Goal: Task Accomplishment & Management: Manage account settings

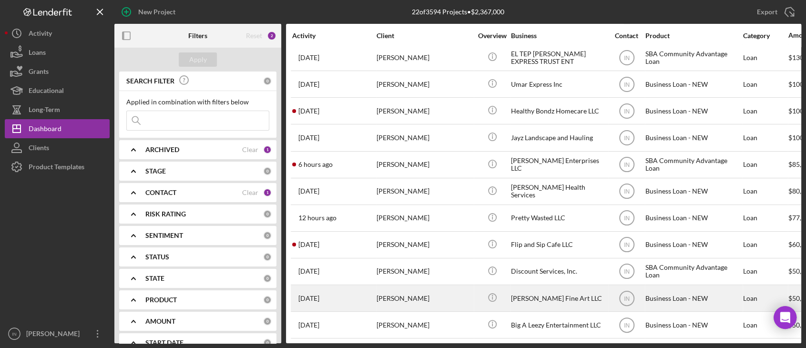
scroll to position [254, 0]
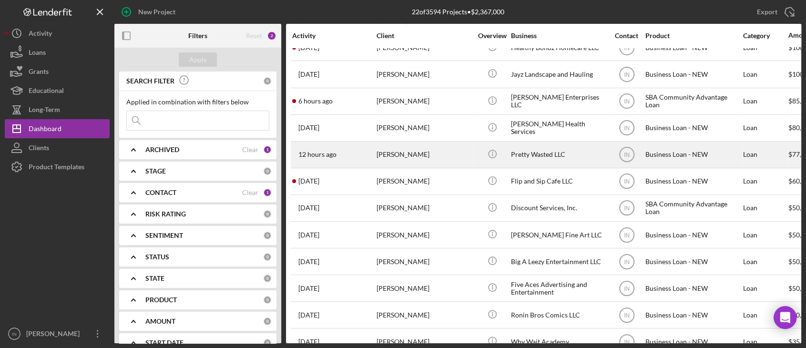
click at [446, 144] on div "[PERSON_NAME]" at bounding box center [424, 154] width 95 height 25
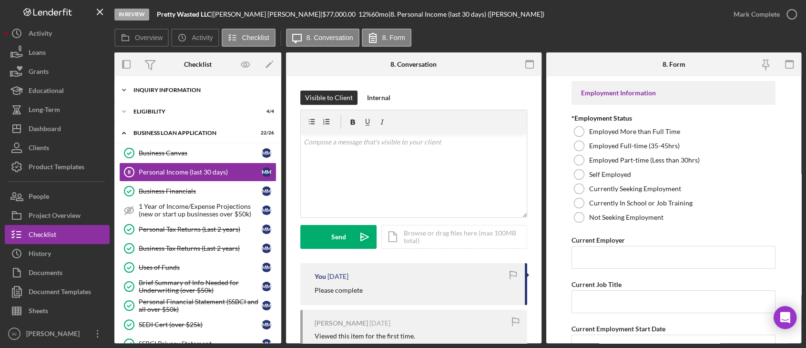
click at [205, 95] on div "Icon/Expander INQUIRY INFORMATION 11 / 11" at bounding box center [197, 90] width 167 height 19
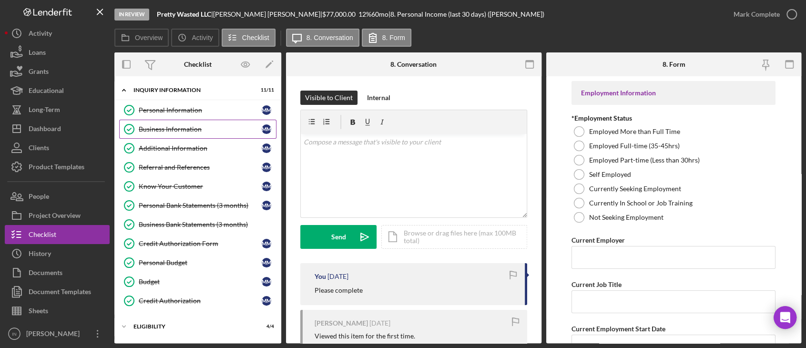
click at [206, 133] on link "Business Information Business Information M M" at bounding box center [197, 129] width 157 height 19
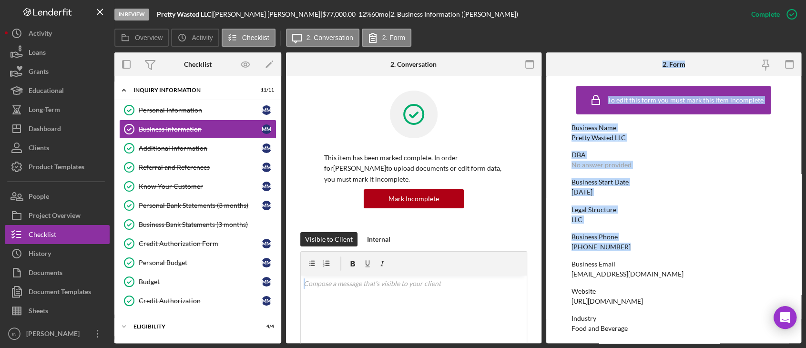
drag, startPoint x: 627, startPoint y: 248, endPoint x: 538, endPoint y: 246, distance: 88.7
click at [538, 246] on div "Overview Internal Workflow Stage In Review Icon/Dropdown Arrow Archive (can una…" at bounding box center [457, 197] width 687 height 291
click at [641, 250] on div "Business Phone [PHONE_NUMBER]" at bounding box center [673, 242] width 204 height 18
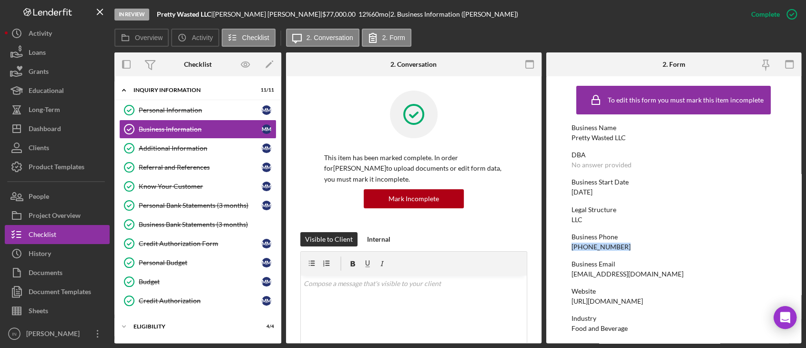
drag, startPoint x: 627, startPoint y: 249, endPoint x: 571, endPoint y: 245, distance: 55.9
click at [571, 245] on div "Business Phone [PHONE_NUMBER]" at bounding box center [673, 242] width 204 height 18
copy div "[PHONE_NUMBER]"
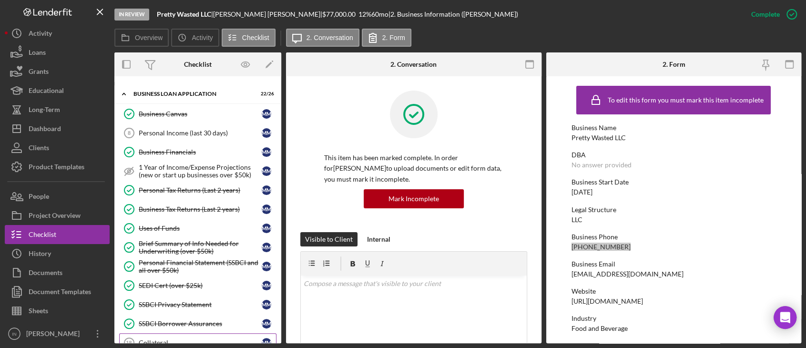
scroll to position [381, 0]
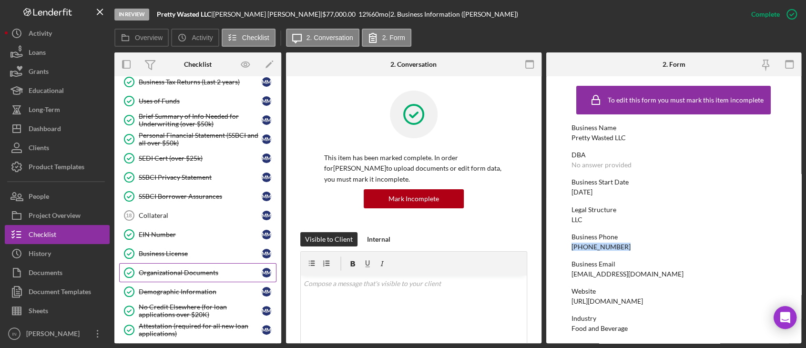
click at [183, 274] on link "Organizational Documents Organizational Documents M M" at bounding box center [197, 272] width 157 height 19
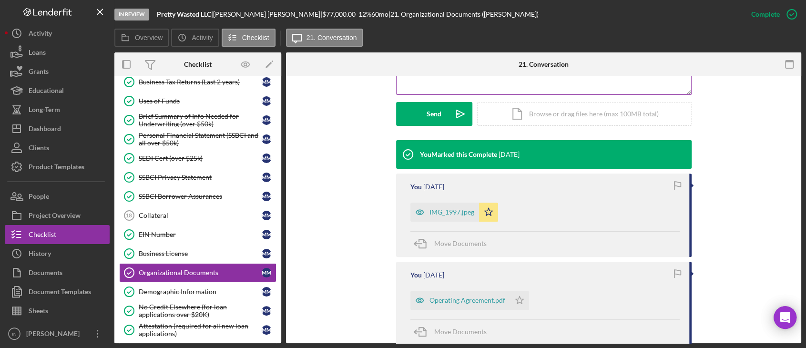
scroll to position [381, 0]
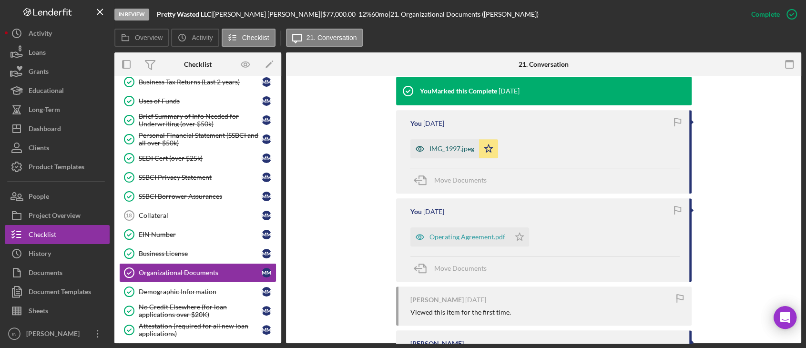
click at [447, 143] on div "IMG_1997.jpeg" at bounding box center [444, 148] width 69 height 19
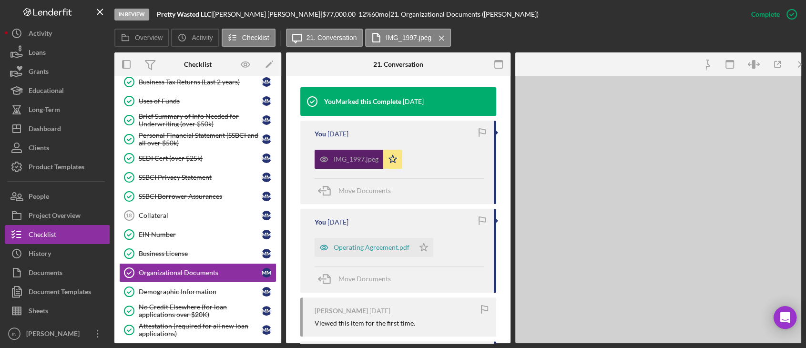
scroll to position [328, 0]
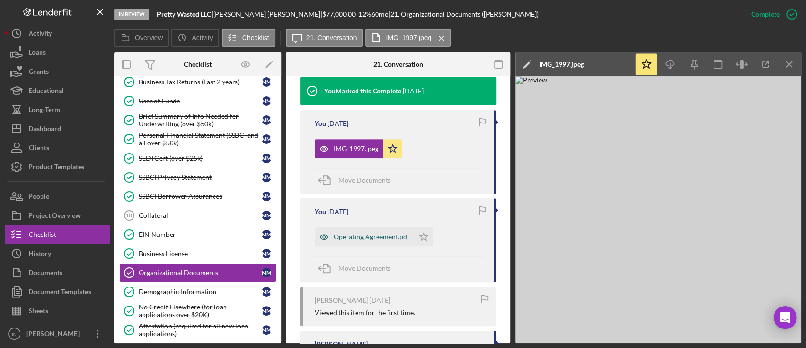
click at [352, 236] on div "Operating Agreement.pdf" at bounding box center [372, 237] width 76 height 8
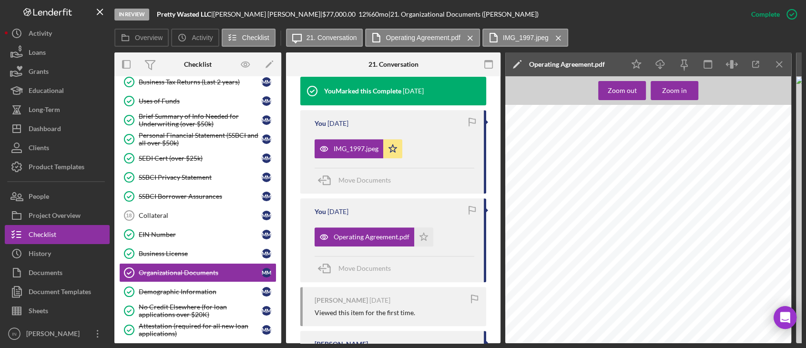
scroll to position [1157, 0]
click at [195, 296] on link "Demographic Information Demographic Information M M" at bounding box center [197, 291] width 157 height 19
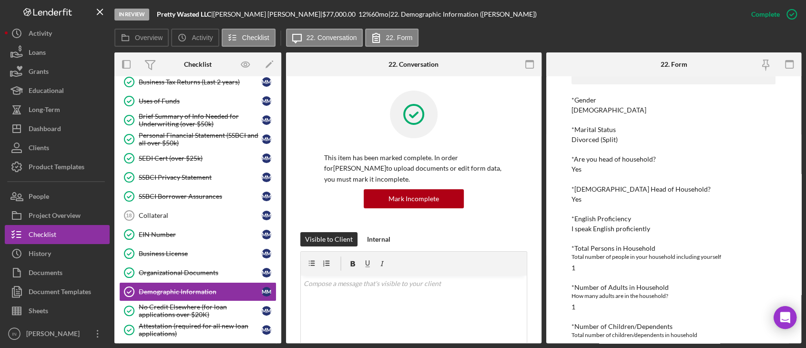
scroll to position [127, 0]
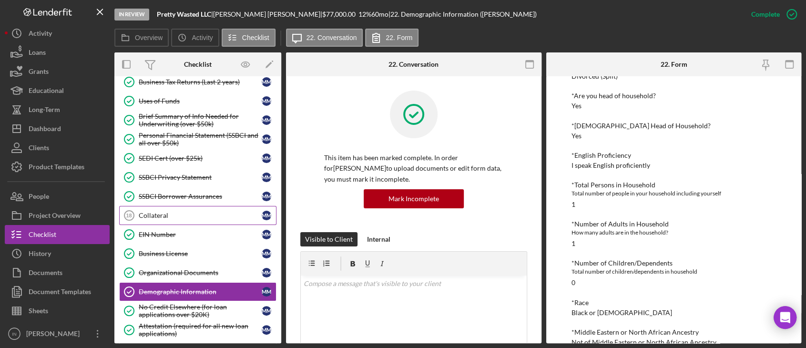
click at [159, 213] on div "Collateral" at bounding box center [200, 216] width 123 height 8
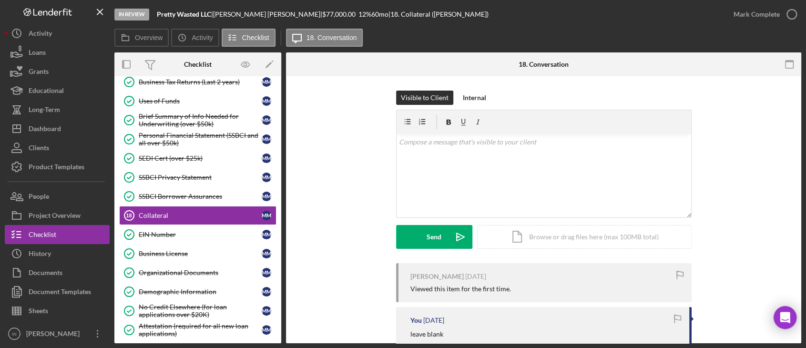
scroll to position [110, 0]
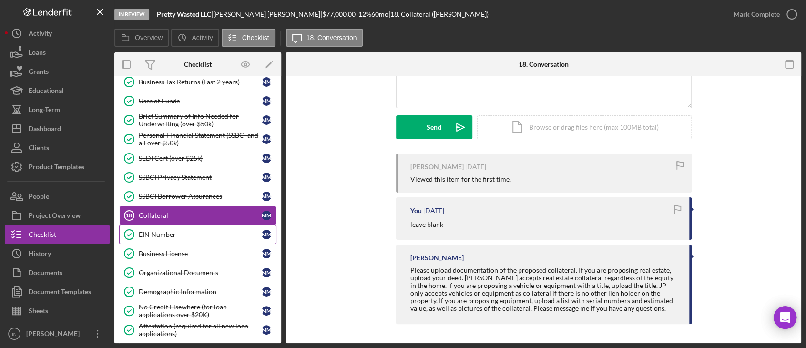
click at [153, 231] on div "EIN Number" at bounding box center [200, 235] width 123 height 8
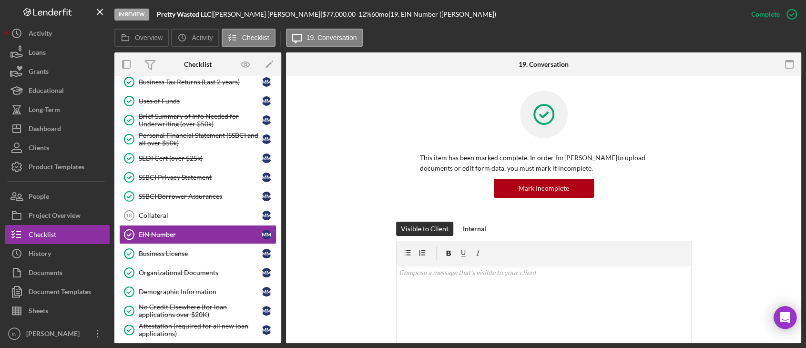
scroll to position [292, 0]
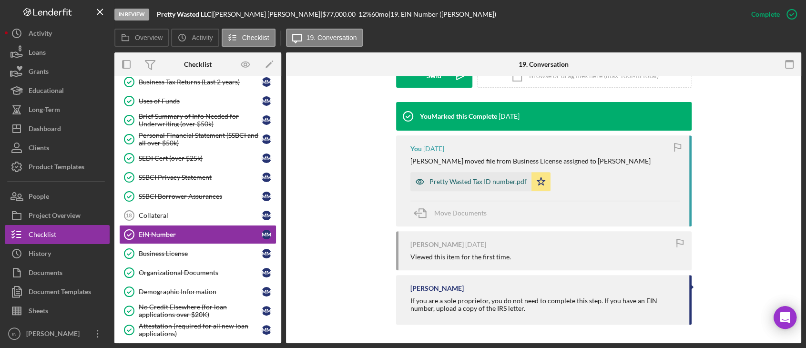
click at [487, 182] on div "Pretty Wasted Tax ID number.pdf" at bounding box center [477, 182] width 97 height 8
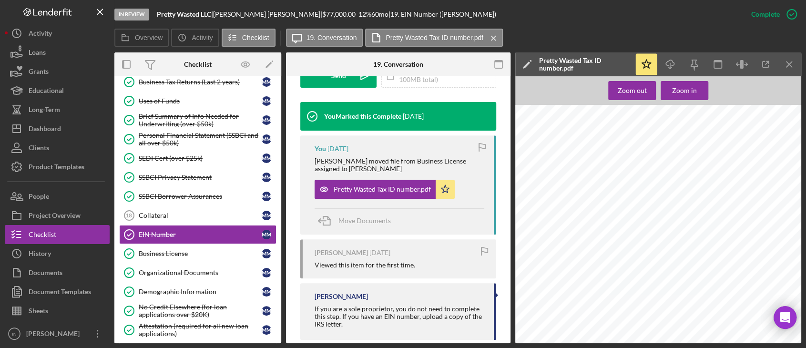
scroll to position [580, 0]
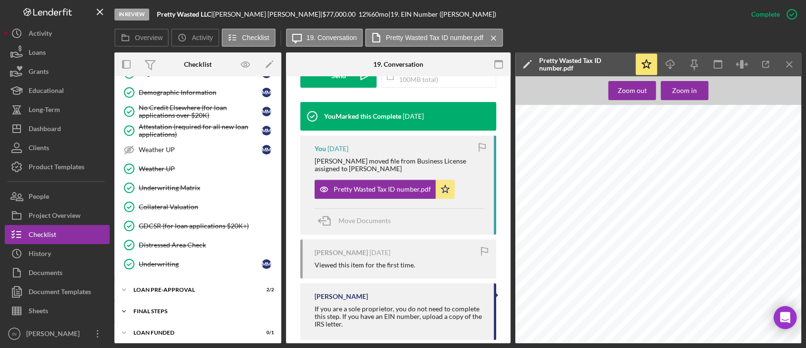
click at [178, 308] on div "FINAL STEPS" at bounding box center [201, 311] width 136 height 6
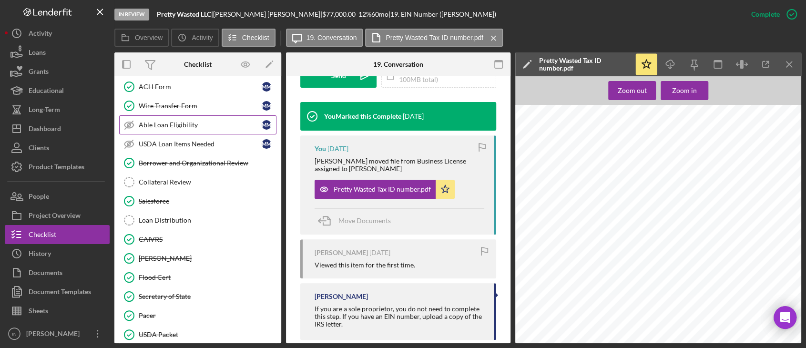
scroll to position [819, 0]
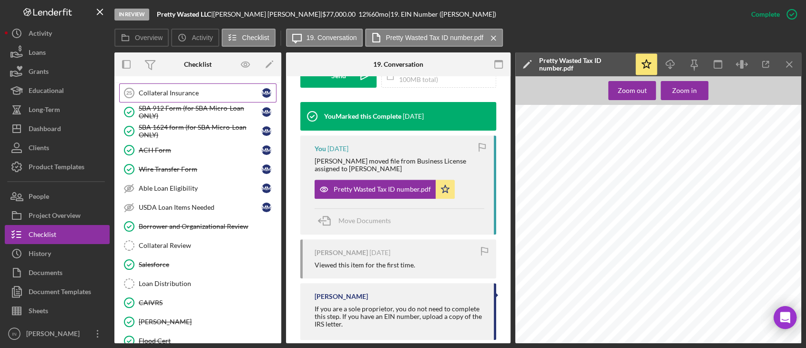
click at [194, 91] on div "Collateral Insurance" at bounding box center [200, 93] width 123 height 8
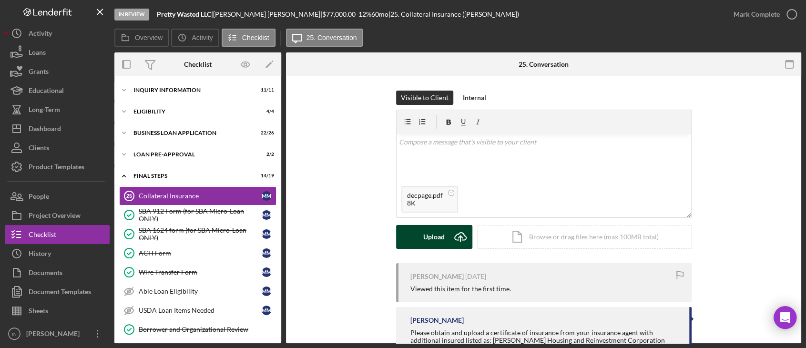
click at [438, 235] on div "Upload" at bounding box center [433, 237] width 21 height 24
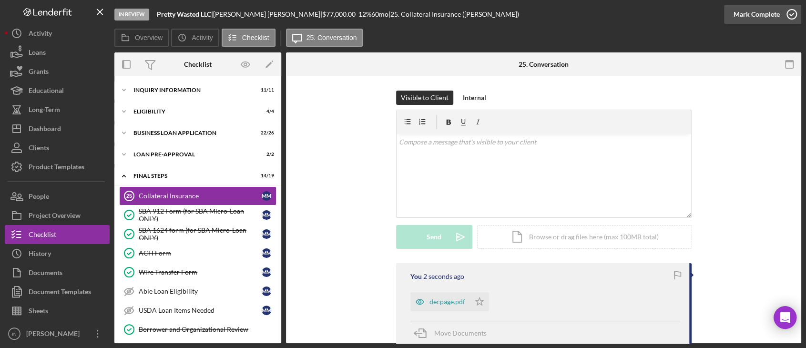
click at [755, 6] on div "Mark Complete" at bounding box center [756, 14] width 46 height 19
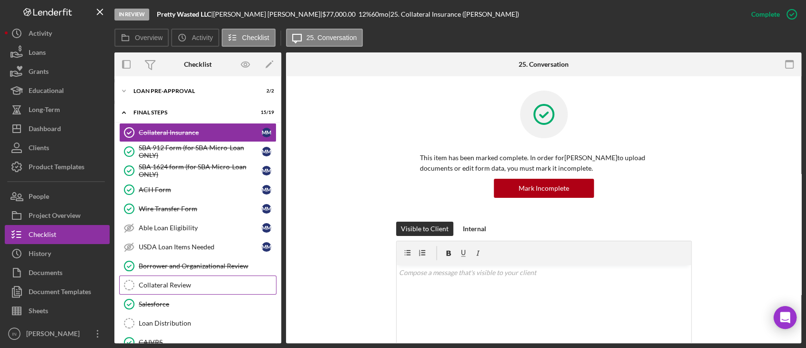
scroll to position [127, 0]
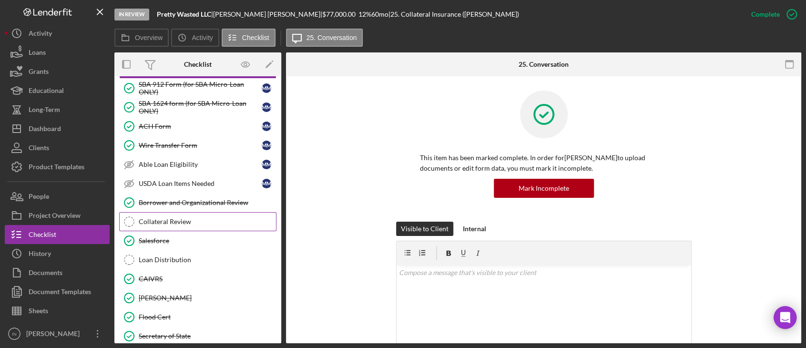
click at [193, 219] on div "Collateral Review" at bounding box center [207, 222] width 137 height 8
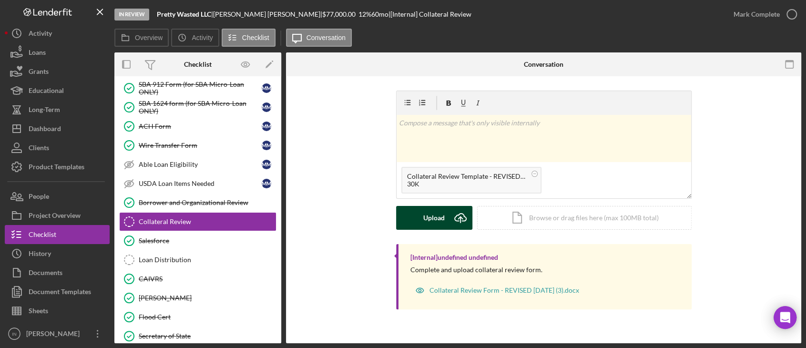
click at [453, 212] on icon "Icon/Upload" at bounding box center [460, 218] width 24 height 24
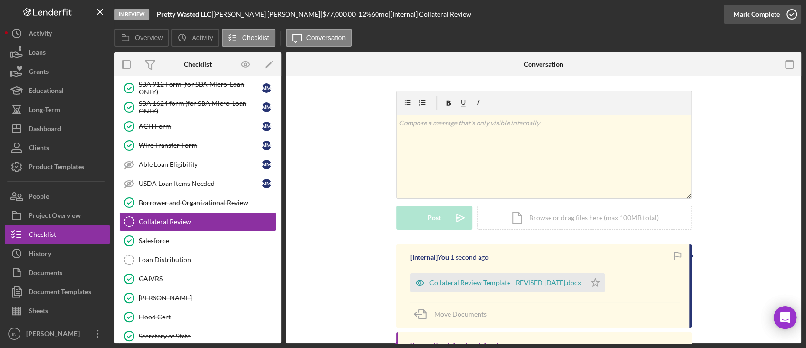
click at [763, 19] on div "Mark Complete" at bounding box center [756, 14] width 46 height 19
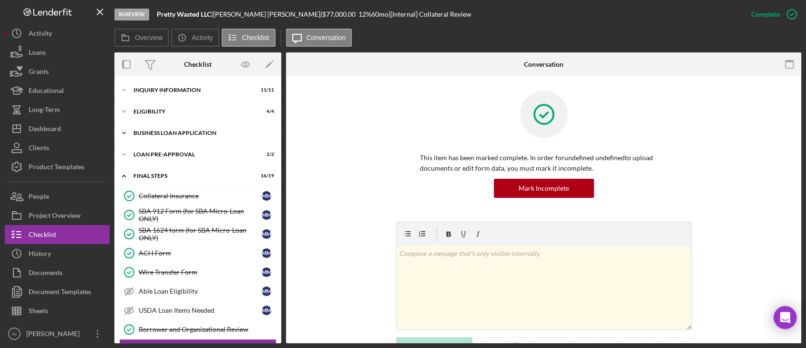
click at [172, 135] on div "BUSINESS LOAN APPLICATION" at bounding box center [201, 133] width 136 height 6
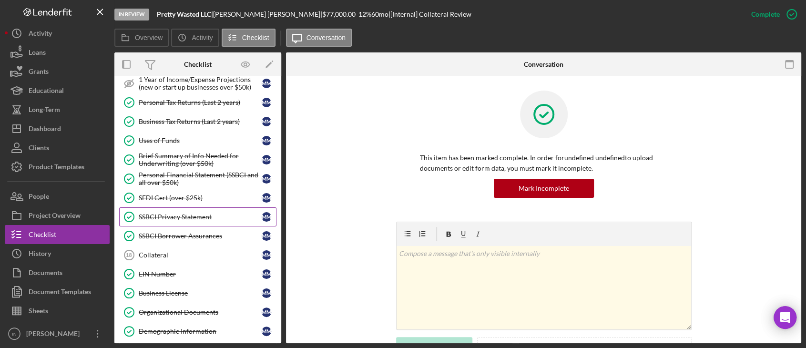
scroll to position [63, 0]
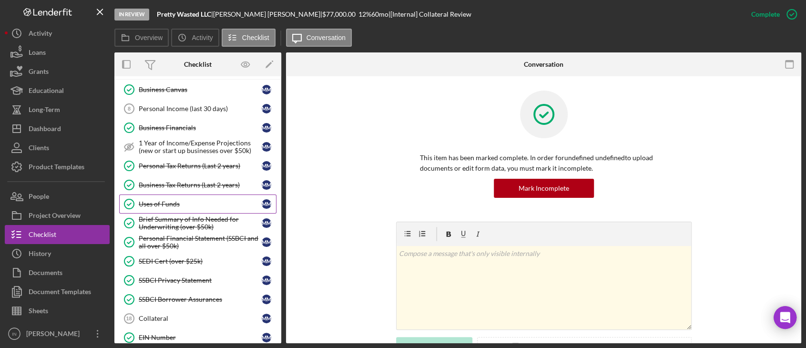
click at [175, 204] on div "Uses of Funds" at bounding box center [200, 204] width 123 height 8
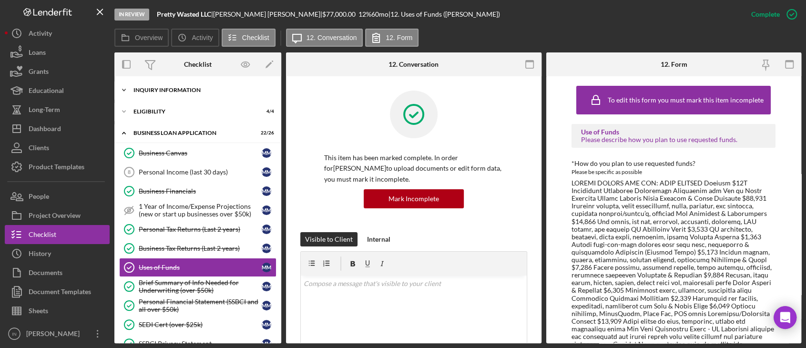
click at [204, 93] on div "Icon/Expander INQUIRY INFORMATION 11 / 11" at bounding box center [197, 90] width 167 height 19
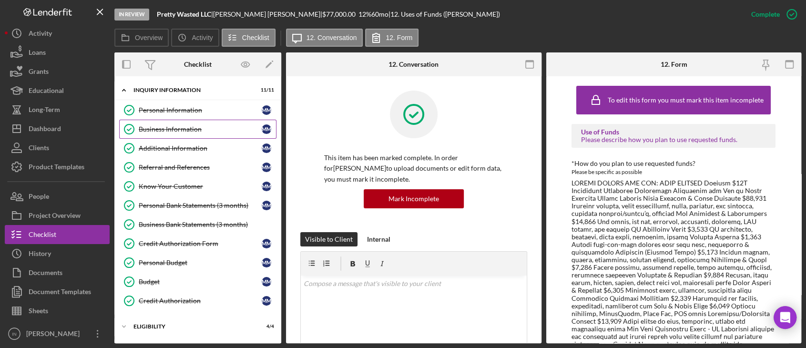
click at [208, 127] on div "Business Information" at bounding box center [200, 129] width 123 height 8
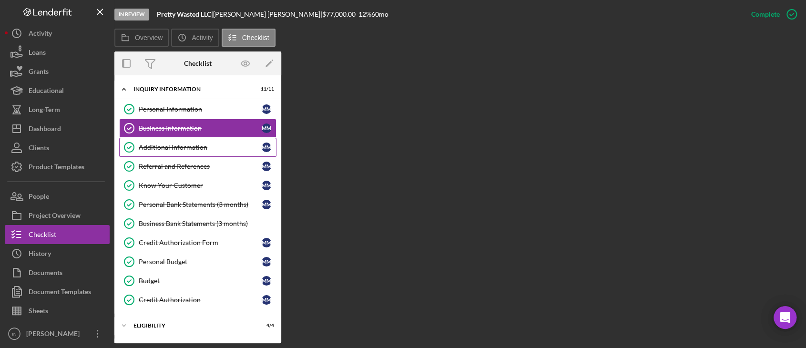
click at [185, 143] on div "Additional Information" at bounding box center [200, 147] width 123 height 8
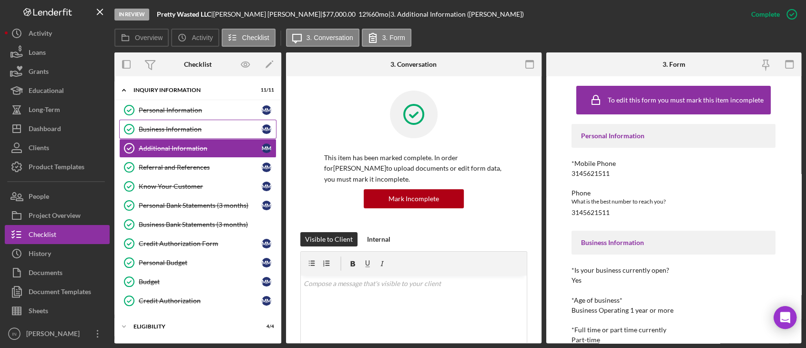
click at [192, 128] on div "Business Information" at bounding box center [200, 129] width 123 height 8
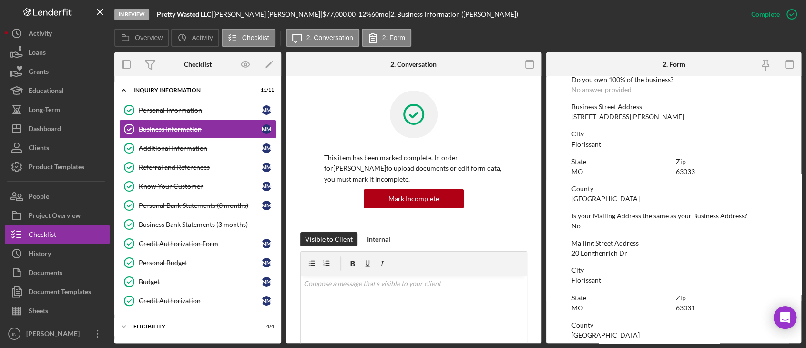
scroll to position [191, 0]
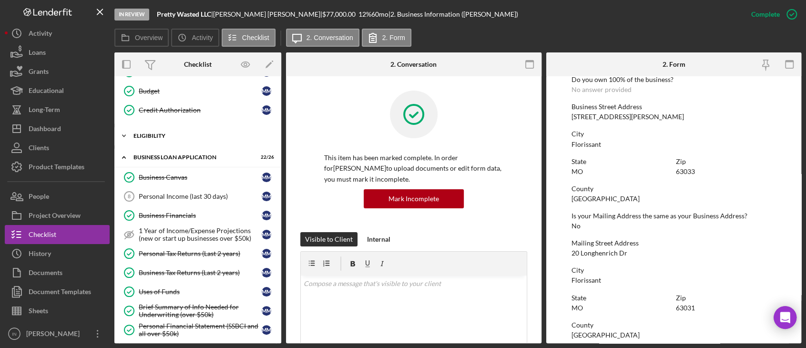
click at [165, 128] on div "Icon/Expander ELIGIBILITY 4 / 4" at bounding box center [197, 135] width 167 height 19
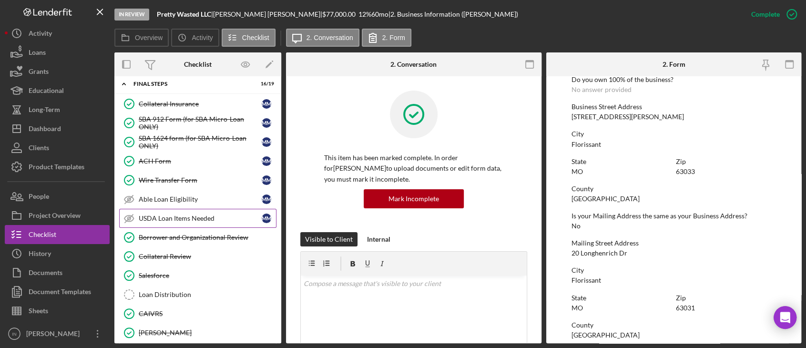
scroll to position [826, 0]
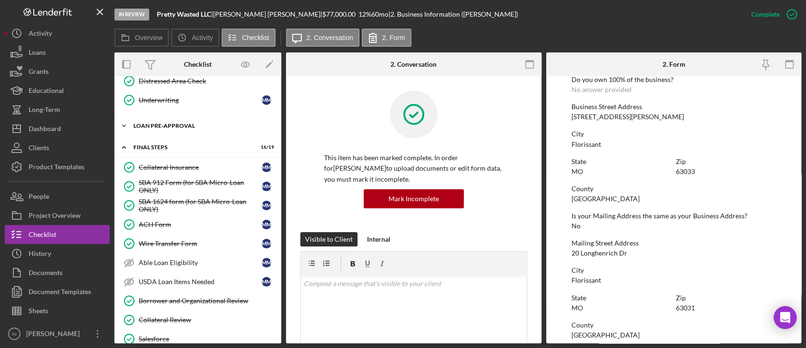
click at [175, 123] on div "LOAN PRE-APPROVAL" at bounding box center [201, 126] width 136 height 6
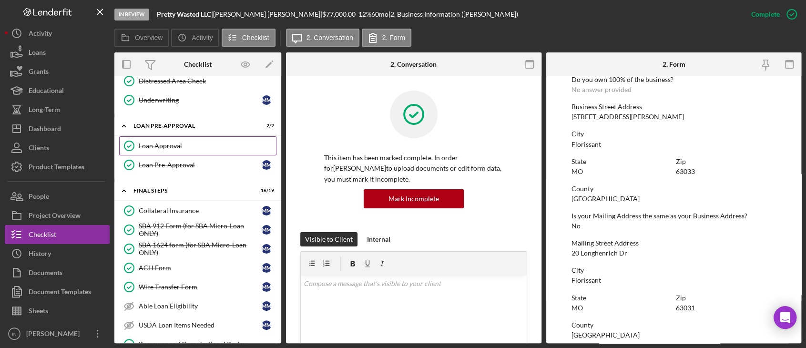
click at [172, 145] on link "Loan Approval Loan Approval" at bounding box center [197, 145] width 157 height 19
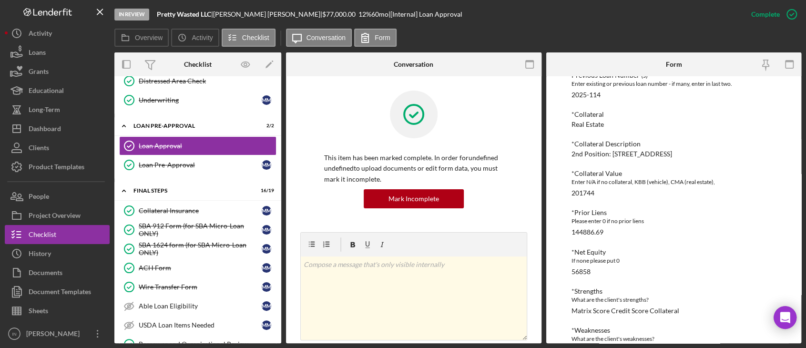
scroll to position [1070, 0]
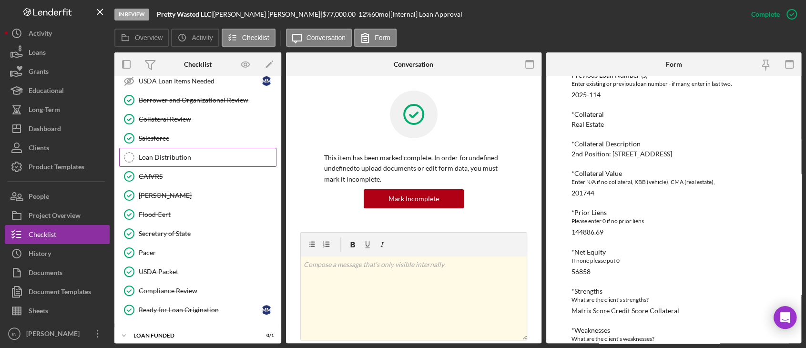
click at [173, 153] on div "Loan Distribution" at bounding box center [207, 157] width 137 height 8
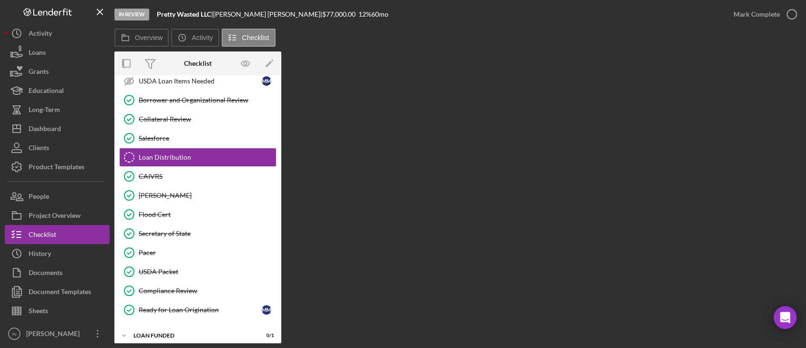
scroll to position [1070, 0]
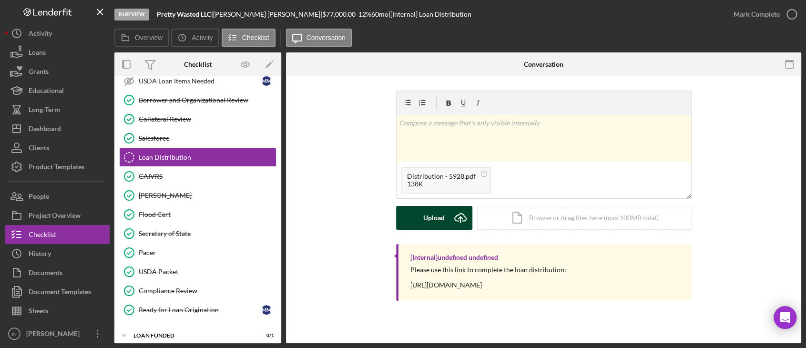
click at [425, 222] on div "Upload" at bounding box center [433, 218] width 21 height 24
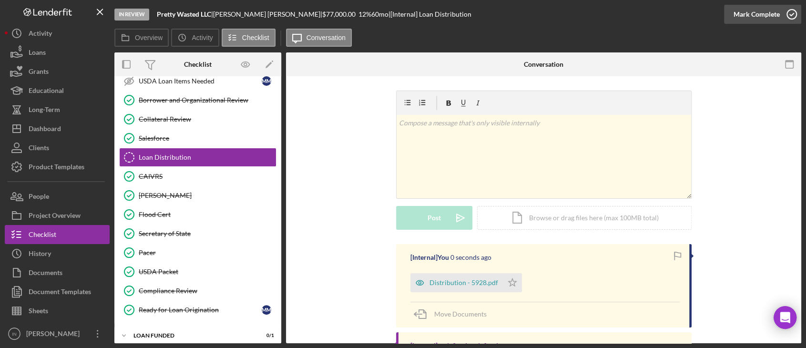
click at [763, 13] on div "Mark Complete" at bounding box center [756, 14] width 46 height 19
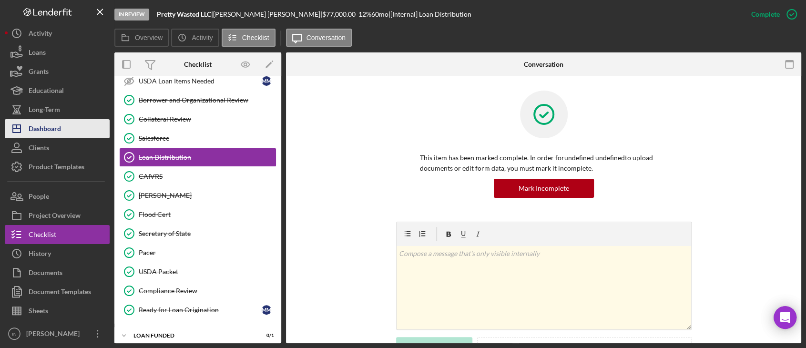
click at [46, 125] on div "Dashboard" at bounding box center [45, 129] width 32 height 21
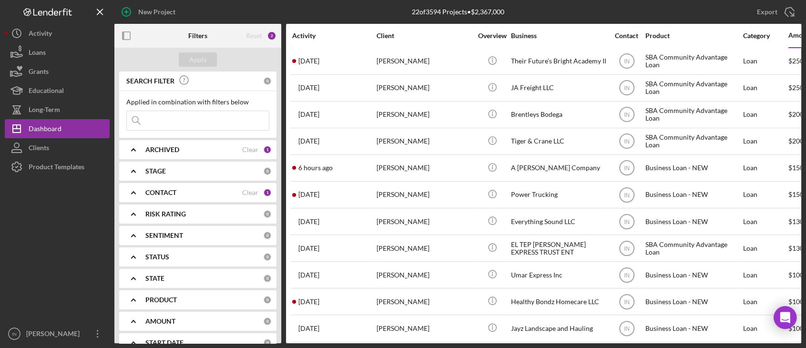
click at [183, 118] on input at bounding box center [198, 120] width 142 height 19
type input "wells"
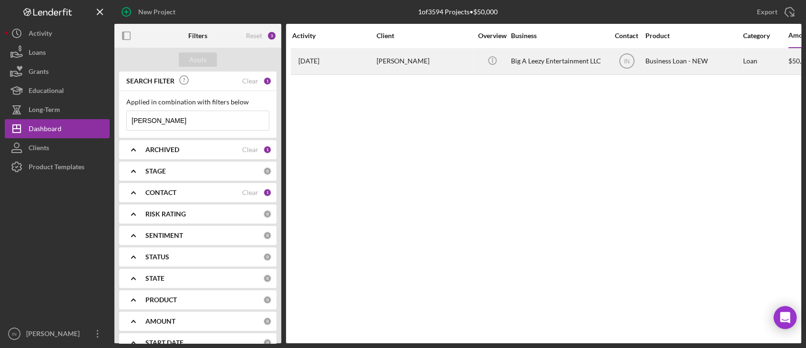
click at [398, 57] on div "[PERSON_NAME]" at bounding box center [424, 61] width 95 height 25
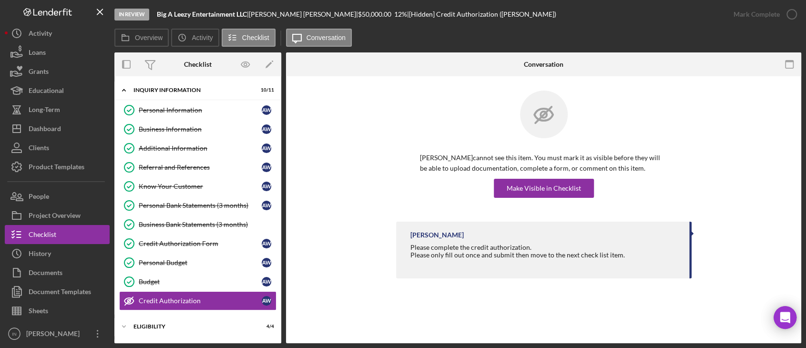
scroll to position [82, 0]
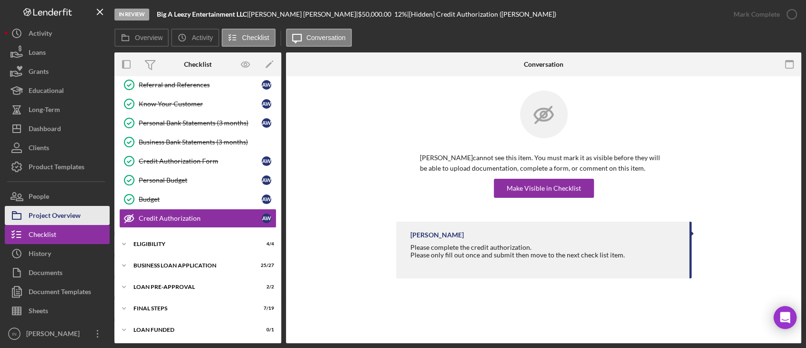
click at [80, 215] on div "Project Overview" at bounding box center [55, 216] width 52 height 21
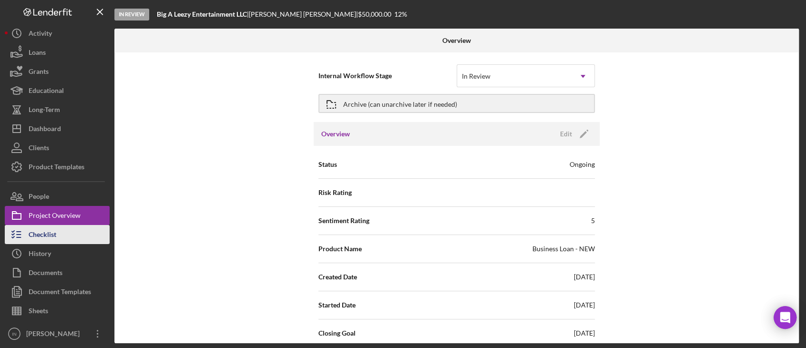
click at [53, 230] on div "Checklist" at bounding box center [43, 235] width 28 height 21
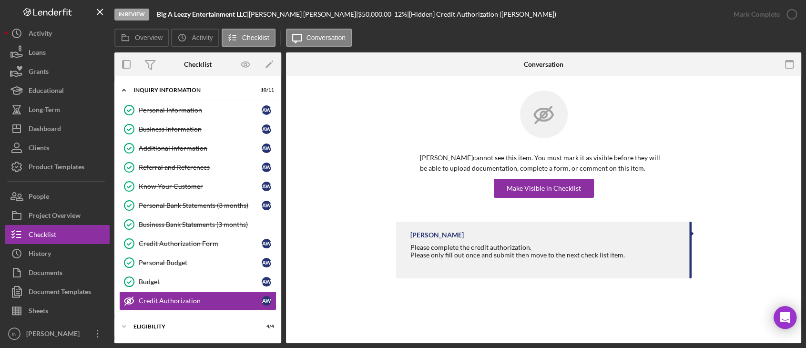
scroll to position [82, 0]
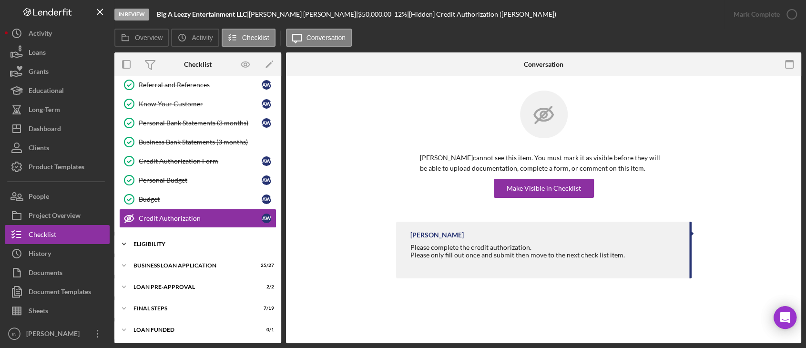
click at [186, 241] on div "ELIGIBILITY" at bounding box center [201, 244] width 136 height 6
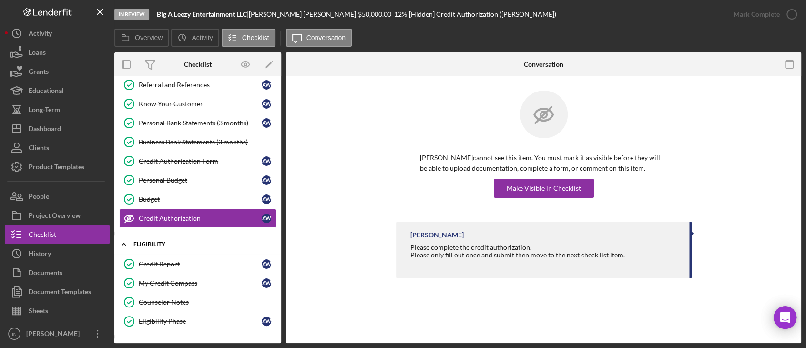
scroll to position [163, 0]
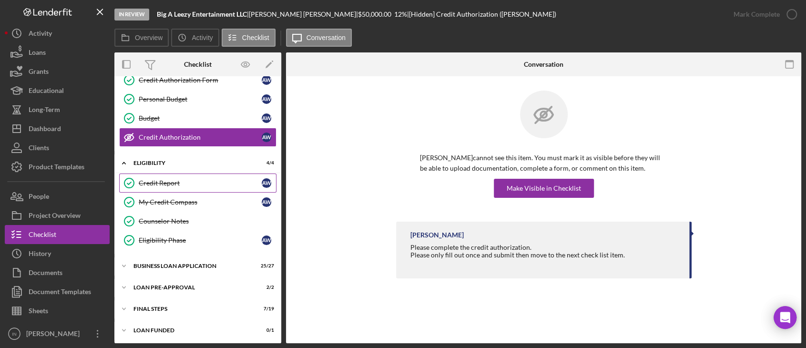
click at [196, 187] on link "Credit Report Credit Report A W" at bounding box center [197, 182] width 157 height 19
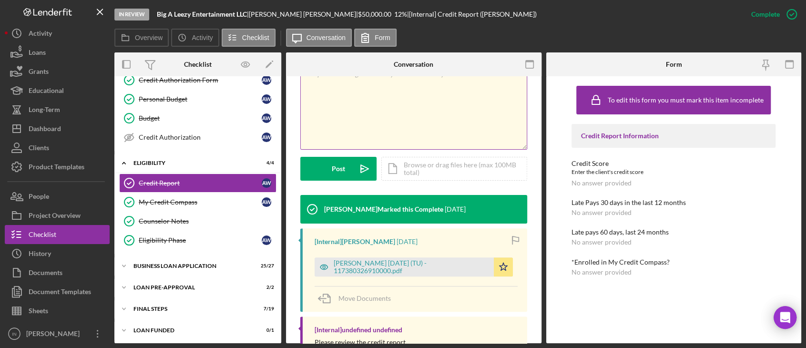
scroll to position [254, 0]
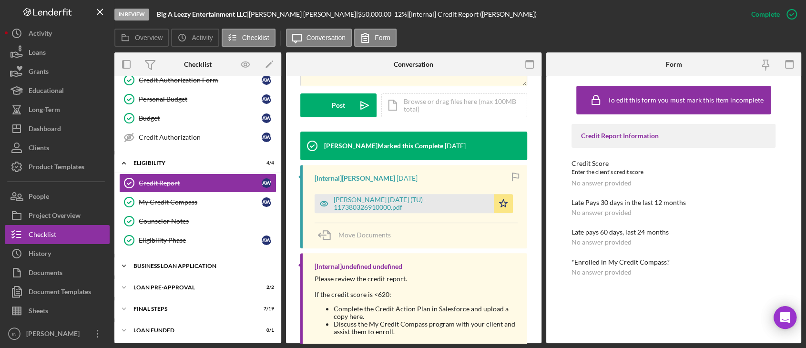
click at [181, 263] on div "BUSINESS LOAN APPLICATION" at bounding box center [201, 266] width 136 height 6
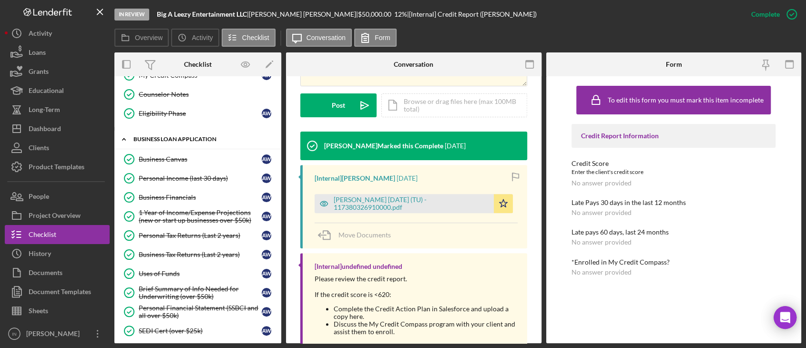
scroll to position [417, 0]
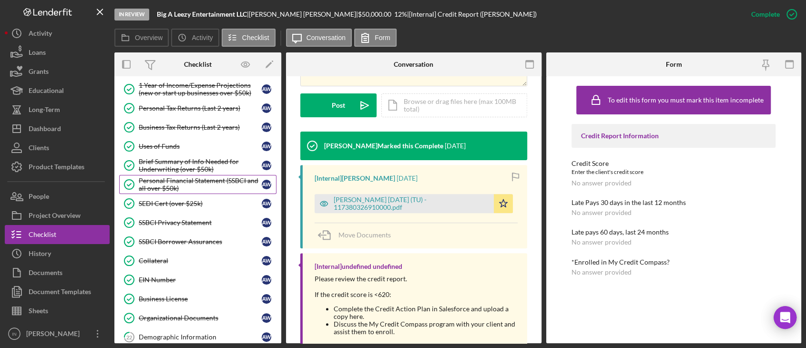
click at [185, 182] on div "Personal Financial Statement (SSBCI and all over $50k)" at bounding box center [200, 184] width 123 height 15
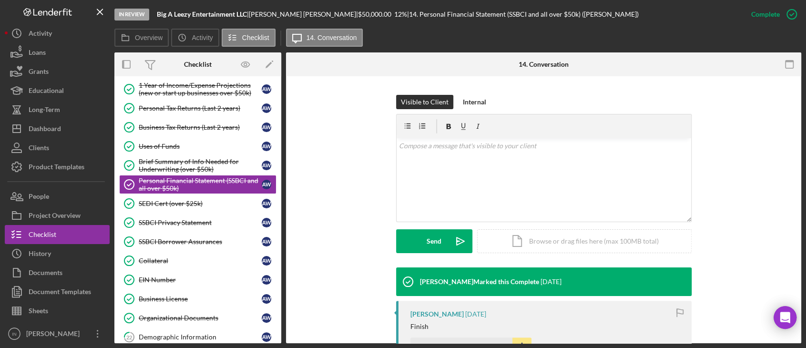
scroll to position [317, 0]
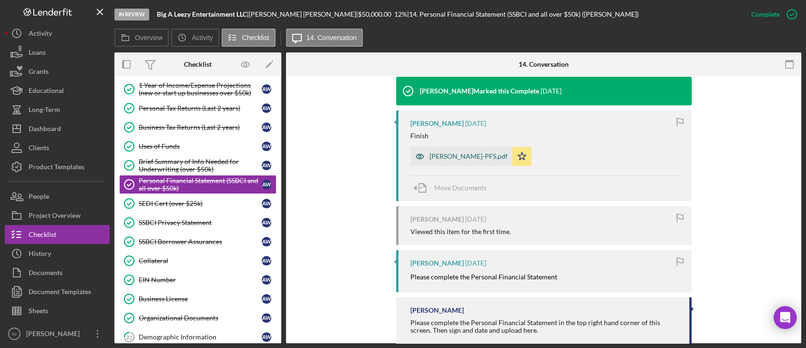
click at [447, 151] on div "Wells-PFS.pdf" at bounding box center [461, 156] width 102 height 19
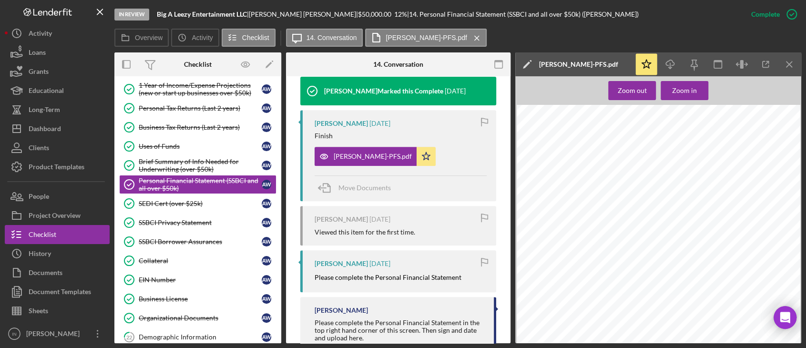
scroll to position [1334, 0]
click at [200, 206] on link "SEDI Cert (over $25k) SEDI Cert (over $25k) A W" at bounding box center [197, 203] width 157 height 19
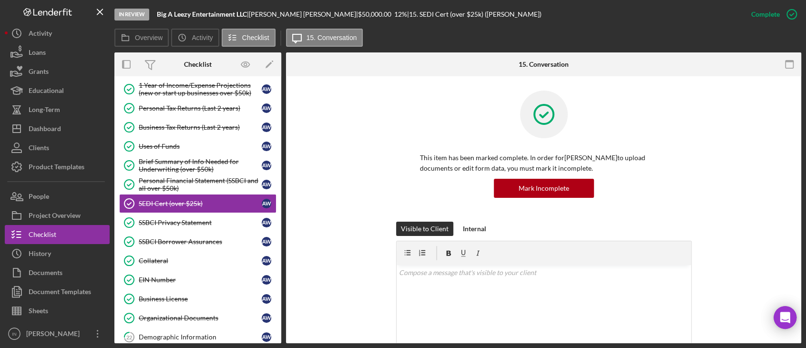
scroll to position [191, 0]
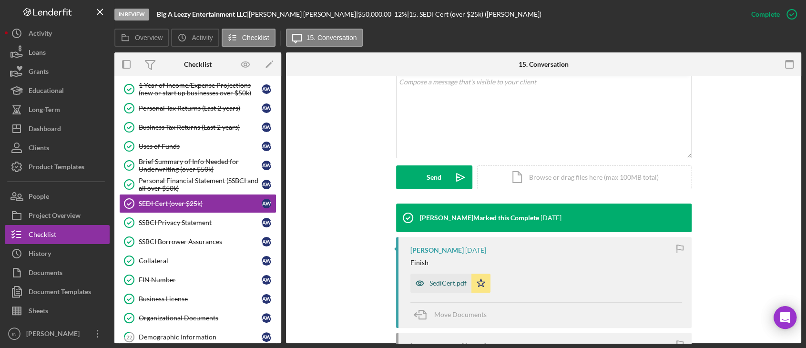
click at [430, 285] on div "SediCert.pdf" at bounding box center [447, 283] width 37 height 8
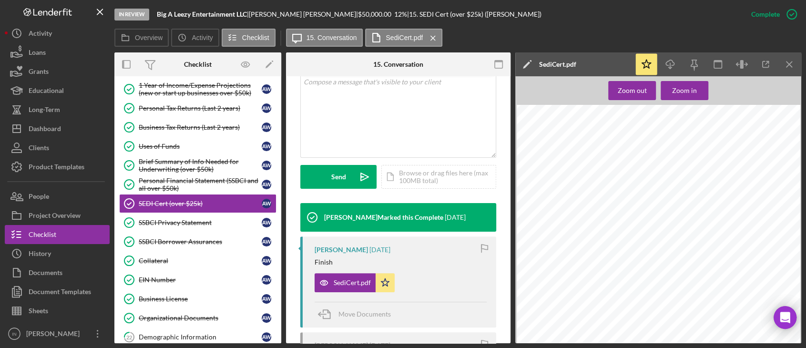
scroll to position [572, 0]
click at [196, 219] on div "SSBCI Privacy Statement" at bounding box center [200, 223] width 123 height 8
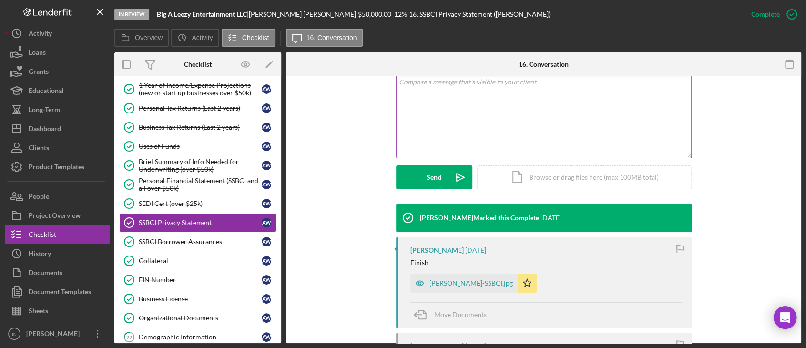
scroll to position [317, 0]
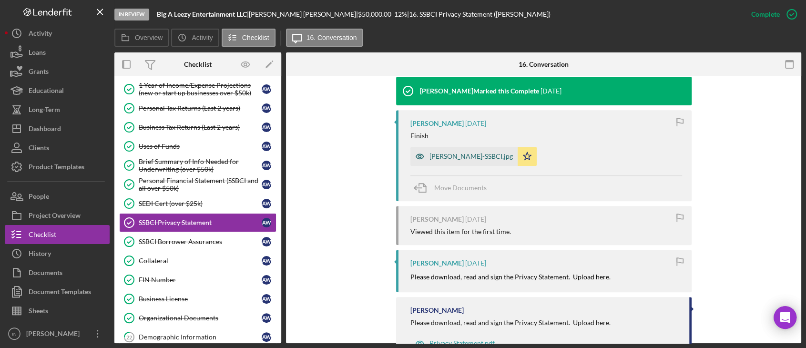
click at [449, 147] on div "Wells-SSBCI.jpg" at bounding box center [463, 156] width 107 height 19
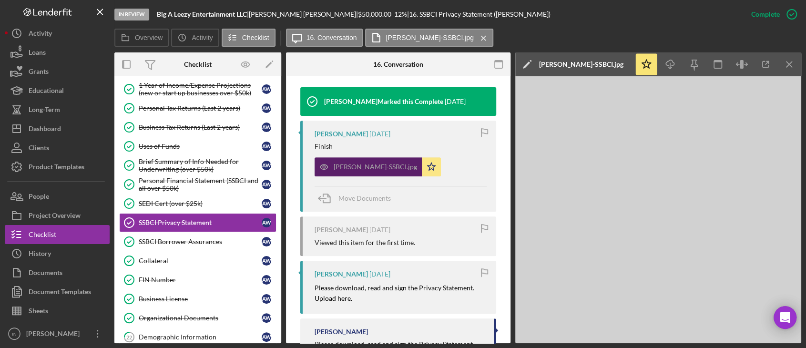
scroll to position [328, 0]
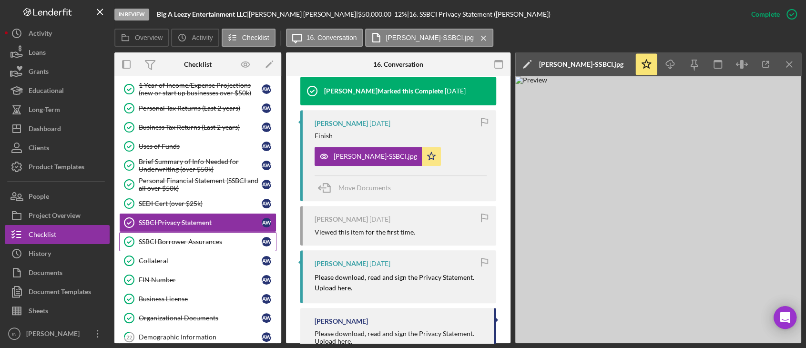
click at [193, 238] on div "SSBCI Borrower Assurances" at bounding box center [200, 242] width 123 height 8
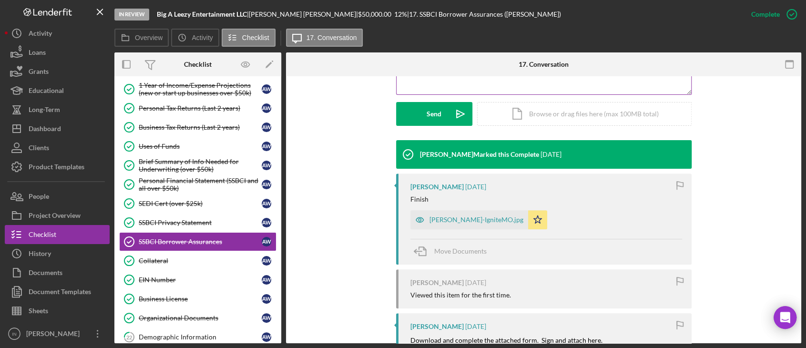
scroll to position [363, 0]
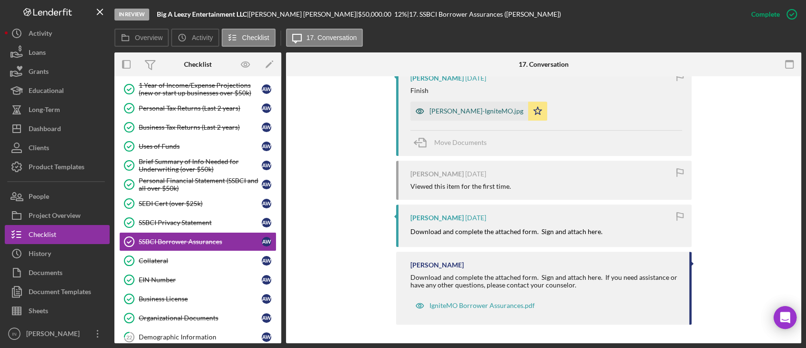
click at [439, 107] on div "Wells-IgniteMO.jpg" at bounding box center [476, 111] width 94 height 8
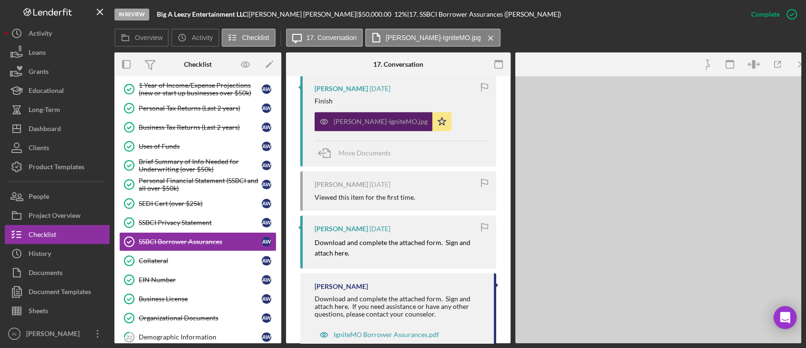
scroll to position [374, 0]
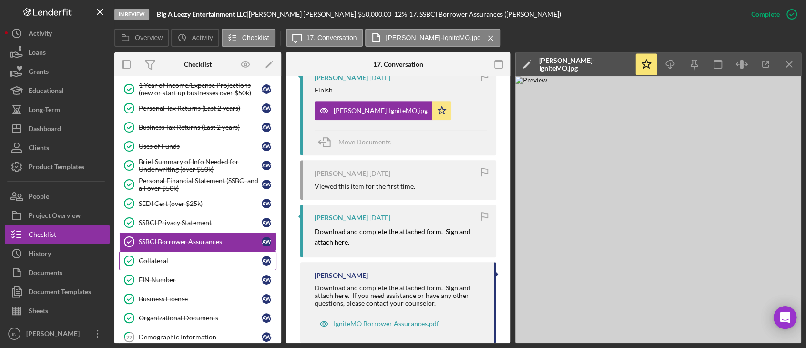
click at [187, 263] on link "Collateral Collateral A W" at bounding box center [197, 260] width 157 height 19
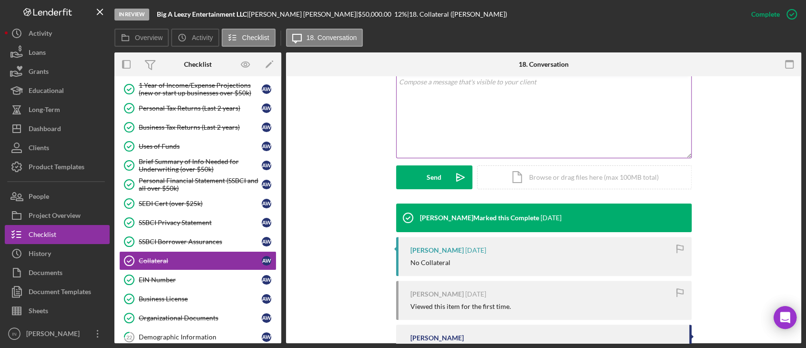
scroll to position [271, 0]
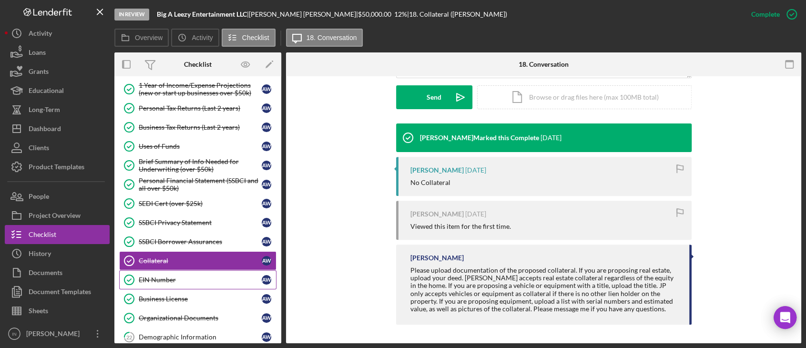
click at [177, 276] on div "EIN Number" at bounding box center [200, 280] width 123 height 8
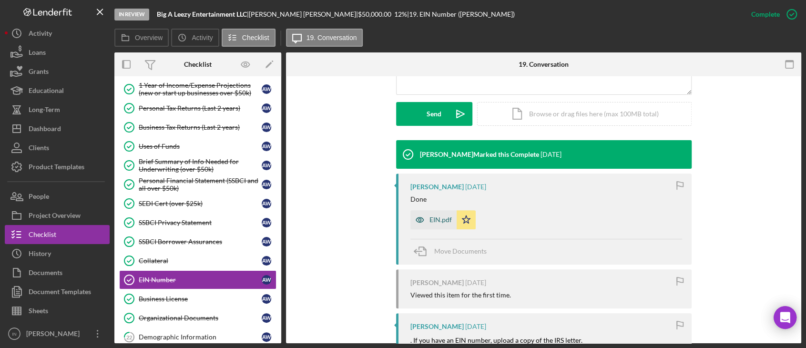
click at [436, 223] on div "EIN.pdf" at bounding box center [440, 220] width 22 height 8
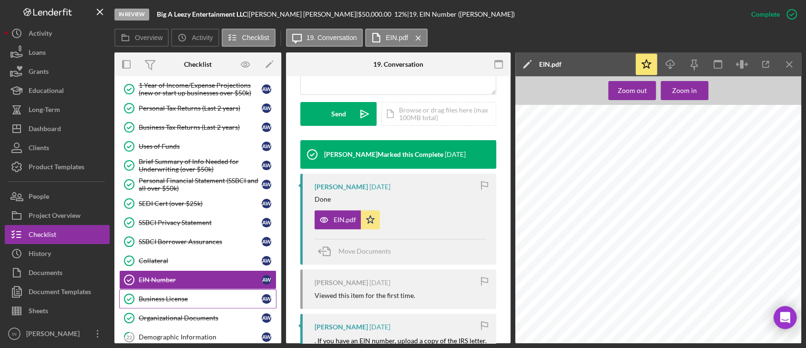
scroll to position [481, 0]
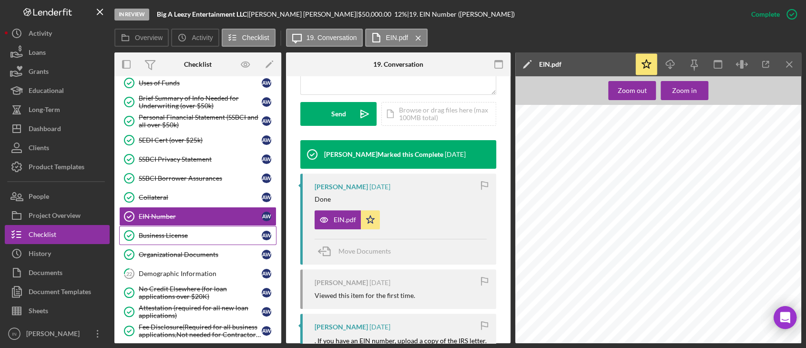
click at [178, 232] on div "Business License" at bounding box center [200, 236] width 123 height 8
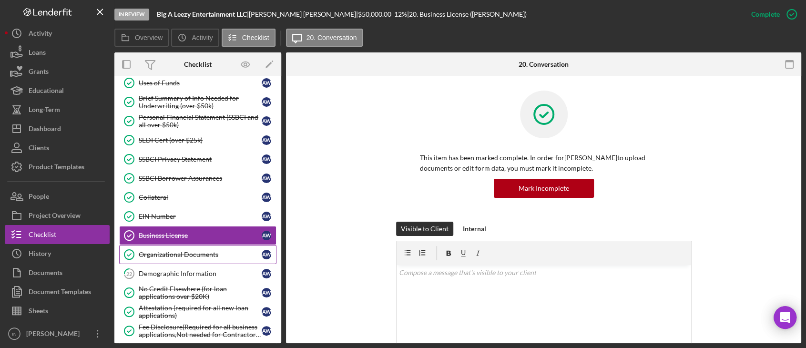
click at [186, 255] on link "Organizational Documents Organizational Documents A W" at bounding box center [197, 254] width 157 height 19
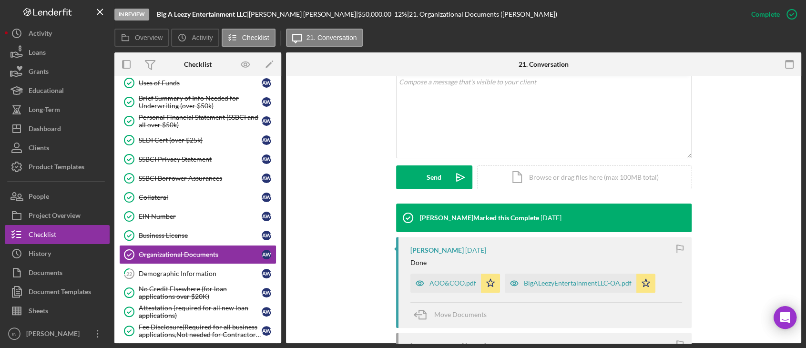
scroll to position [317, 0]
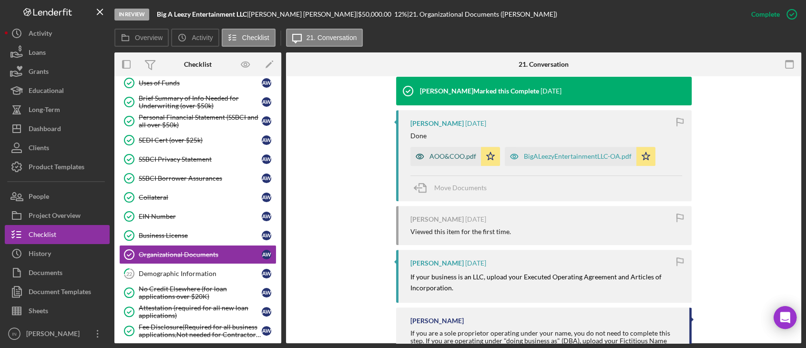
click at [455, 156] on div "AOO&COO.pdf" at bounding box center [452, 157] width 47 height 8
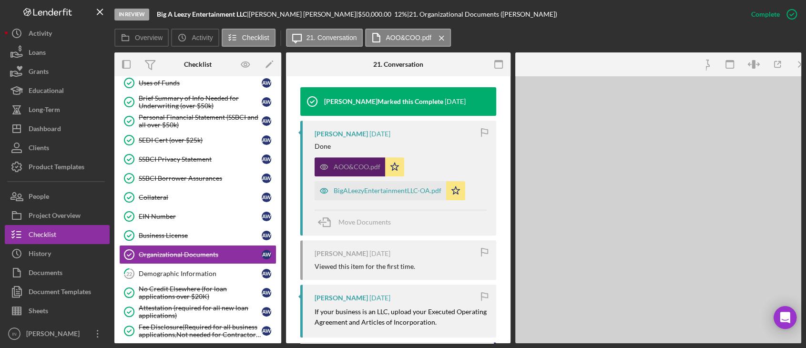
scroll to position [328, 0]
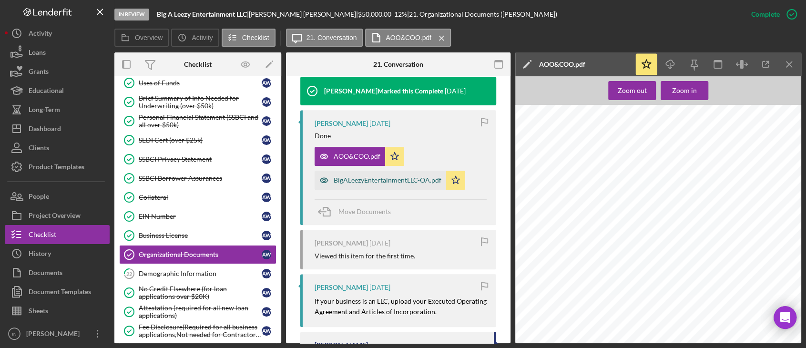
click at [384, 177] on div "BigALeezyEntertainmentLLC-OA.pdf" at bounding box center [388, 180] width 108 height 8
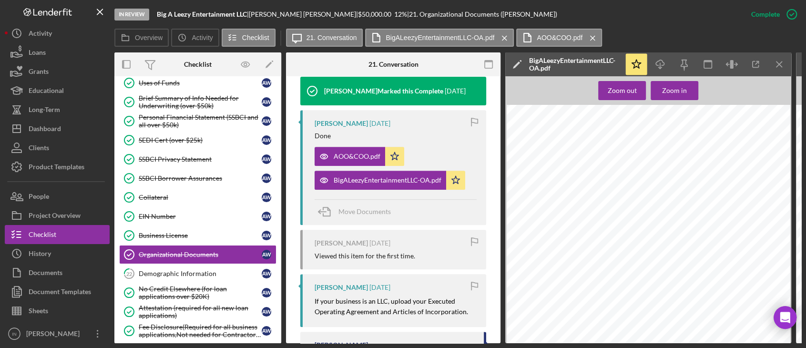
scroll to position [1590, 0]
click at [183, 270] on div "Demographic Information" at bounding box center [200, 274] width 123 height 8
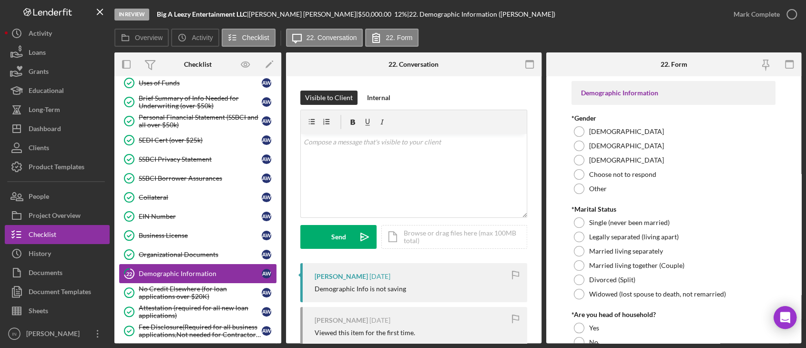
scroll to position [672, 0]
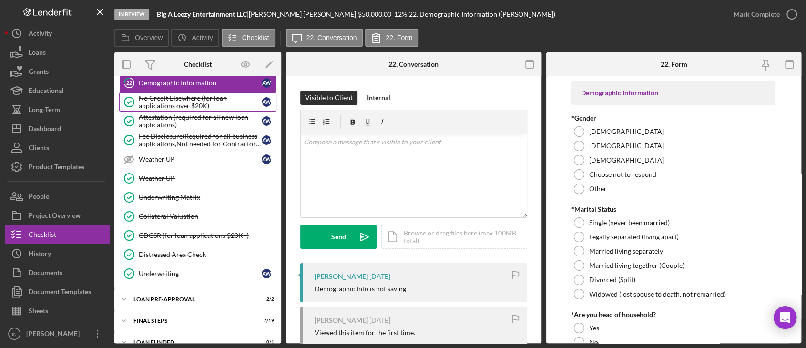
click at [183, 101] on div "No Credit Elsewhere (for loan applications over $20K)" at bounding box center [200, 101] width 123 height 15
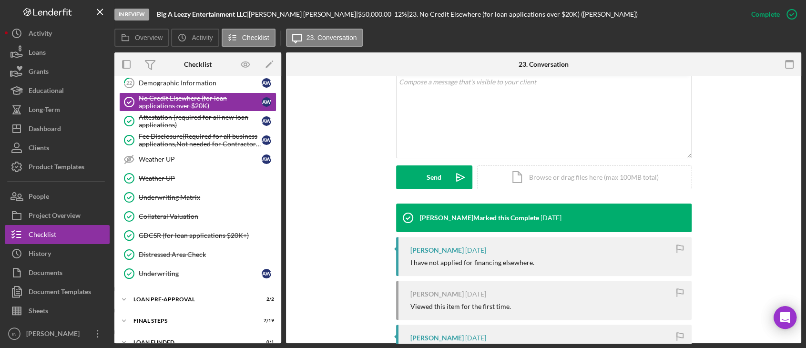
scroll to position [254, 0]
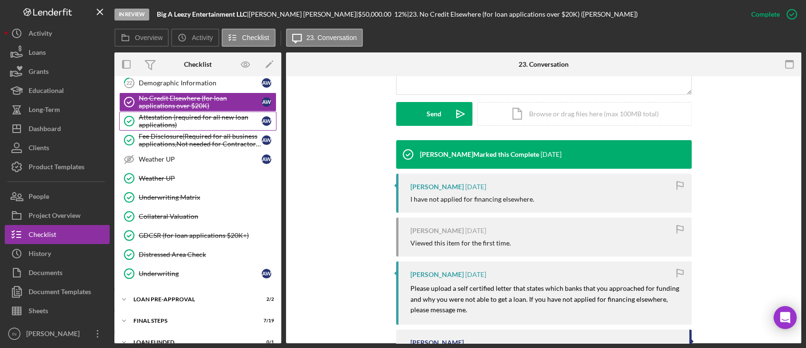
click at [186, 119] on div "Attestation (required for all new loan applications)" at bounding box center [200, 120] width 123 height 15
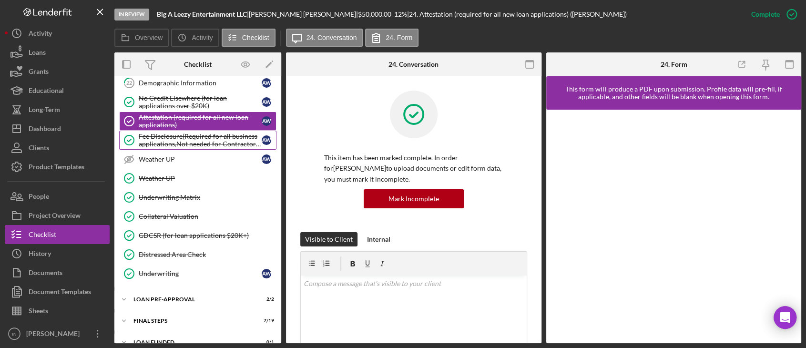
click at [177, 135] on div "Fee Disclosure(Required for all business applications,Not needed for Contractor…" at bounding box center [200, 139] width 123 height 15
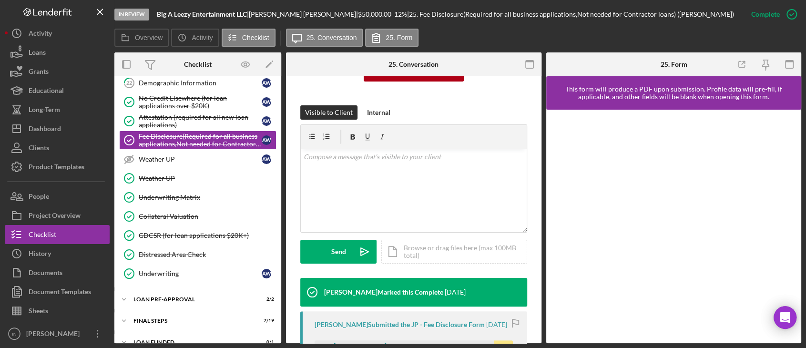
scroll to position [191, 0]
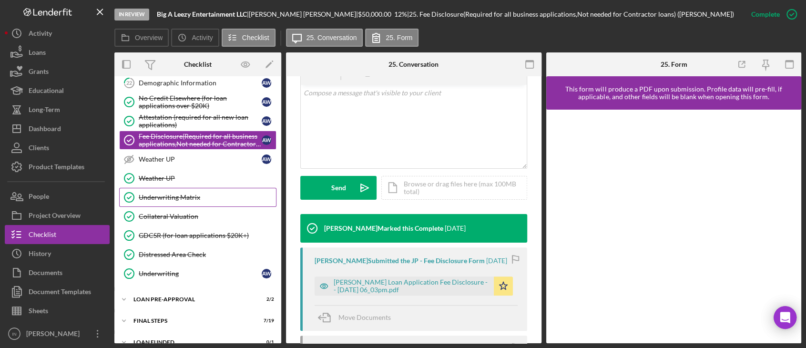
click at [181, 188] on link "Underwriting Matrix Underwriting Matrix" at bounding box center [197, 197] width 157 height 19
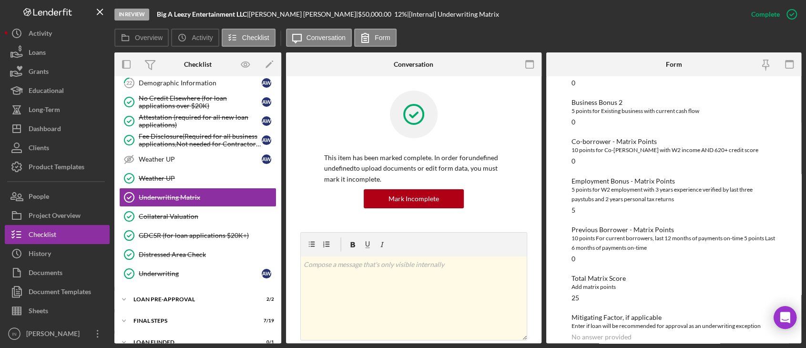
scroll to position [329, 0]
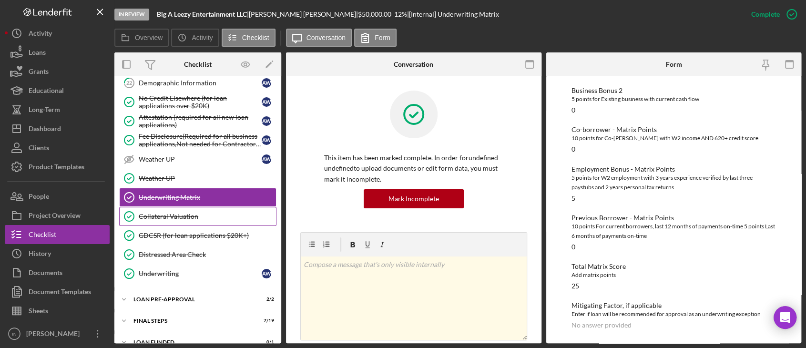
click at [180, 219] on link "Collateral Valuation Collateral Valuation" at bounding box center [197, 216] width 157 height 19
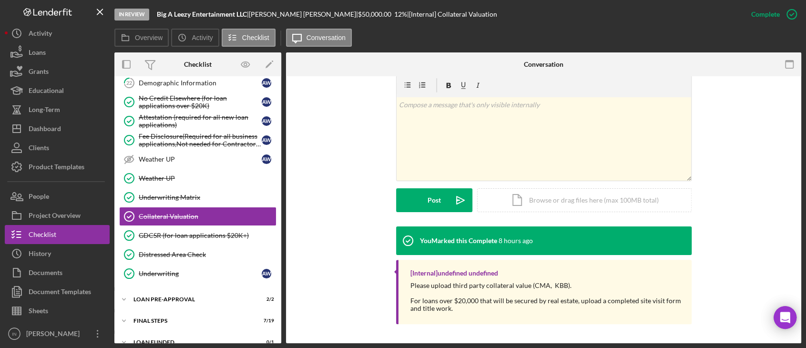
scroll to position [681, 0]
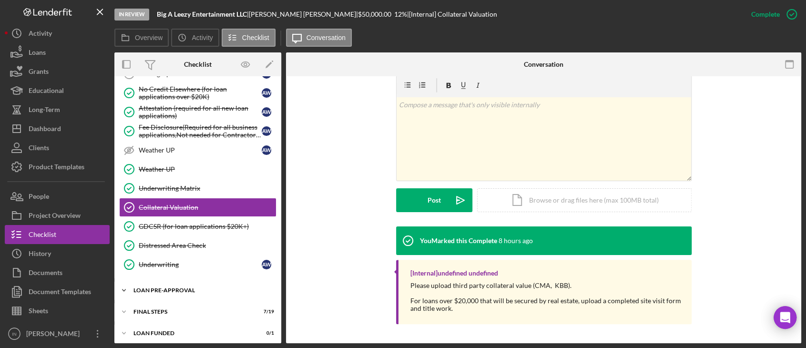
click at [173, 287] on div "LOAN PRE-APPROVAL" at bounding box center [201, 290] width 136 height 6
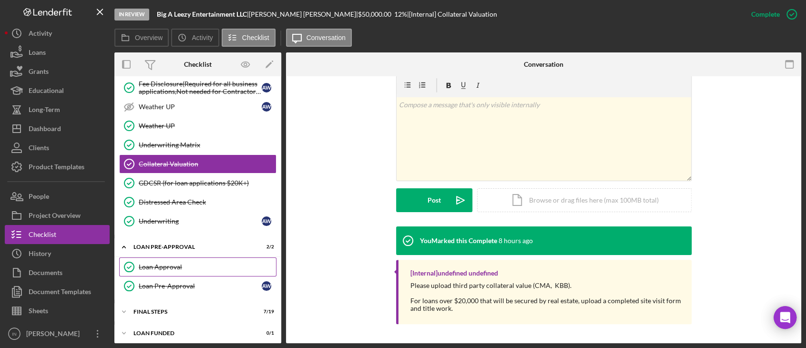
click at [175, 266] on link "Loan Approval Loan Approval" at bounding box center [197, 266] width 157 height 19
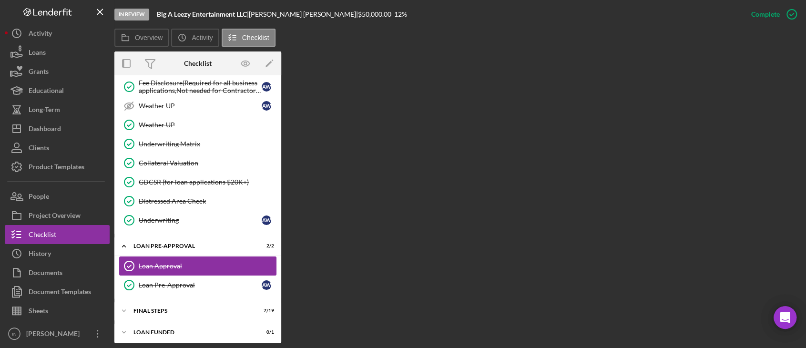
scroll to position [723, 0]
click at [168, 309] on div "FINAL STEPS" at bounding box center [201, 312] width 136 height 6
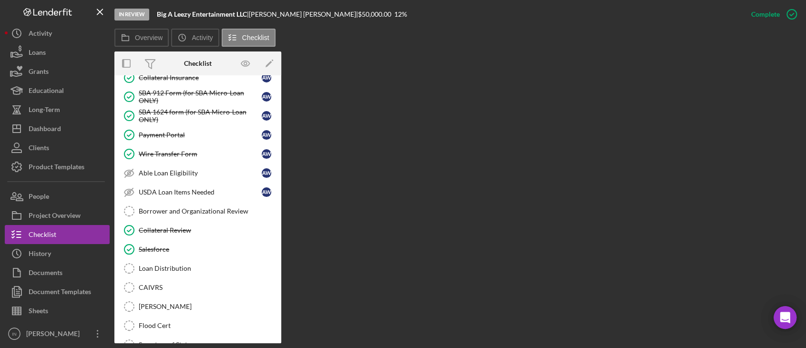
scroll to position [1088, 0]
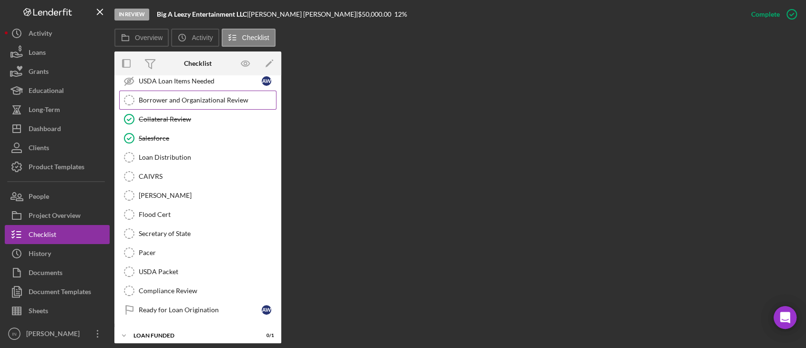
click at [221, 96] on div "Borrower and Organizational Review" at bounding box center [207, 100] width 137 height 8
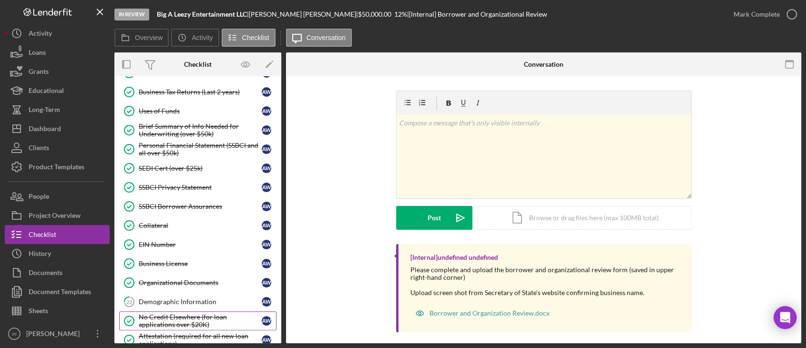
scroll to position [389, 0]
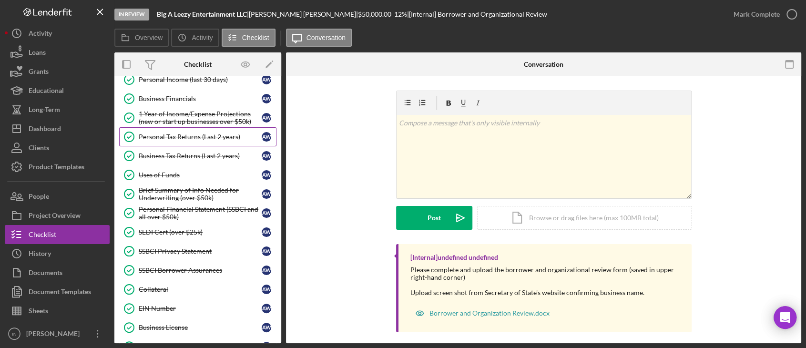
click at [202, 133] on div "Personal Tax Returns (Last 2 years)" at bounding box center [200, 137] width 123 height 8
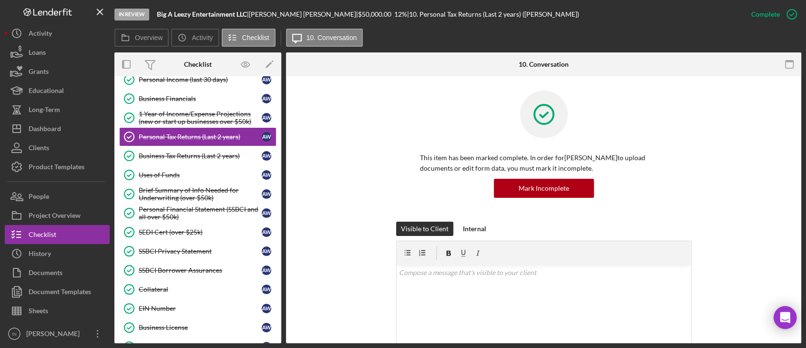
scroll to position [191, 0]
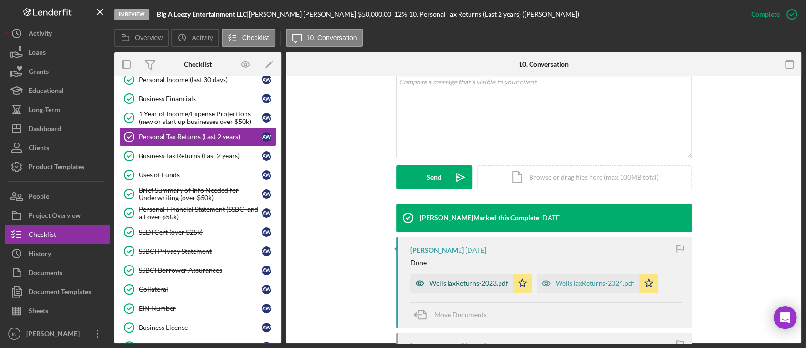
click at [463, 282] on div "WellsTaxReturns-2023.pdf" at bounding box center [468, 283] width 79 height 8
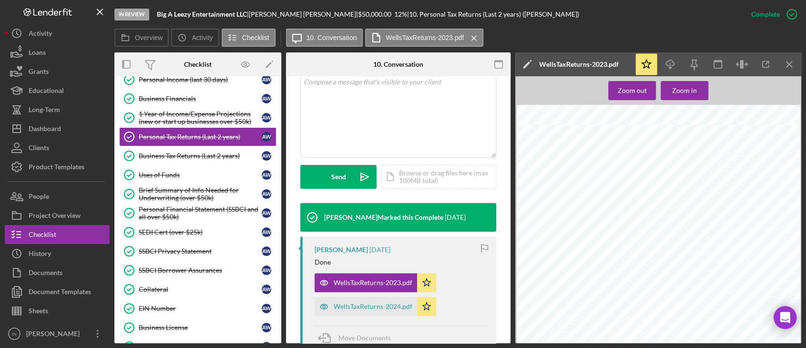
scroll to position [508, 0]
click at [359, 305] on div "WellsTaxReturns-2024.pdf" at bounding box center [373, 307] width 79 height 8
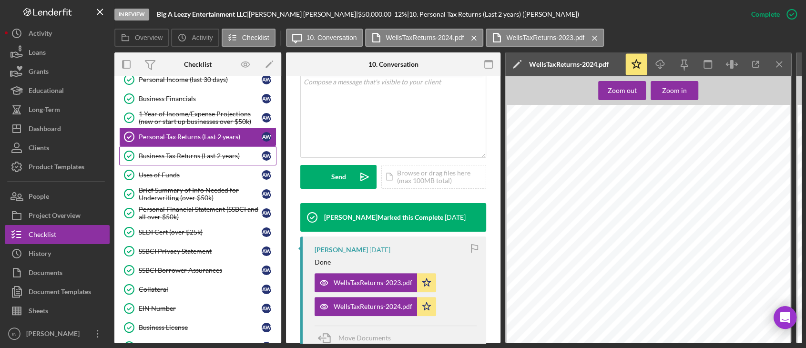
click at [195, 154] on div "Business Tax Returns (Last 2 years)" at bounding box center [200, 156] width 123 height 8
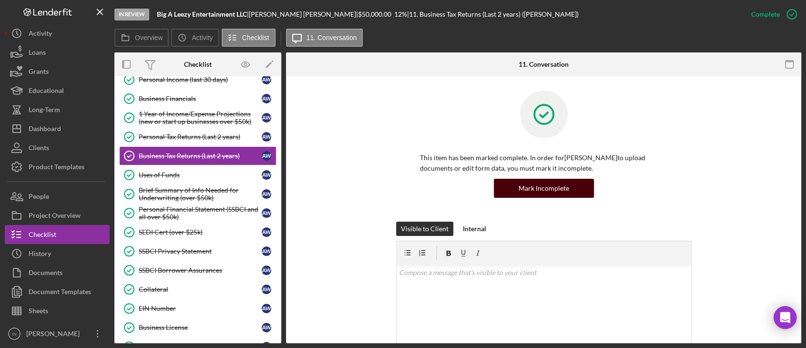
scroll to position [191, 0]
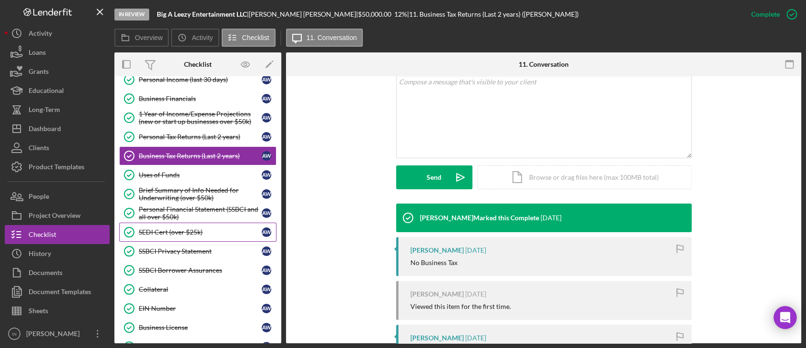
click at [184, 228] on div "SEDI Cert (over $25k)" at bounding box center [200, 232] width 123 height 8
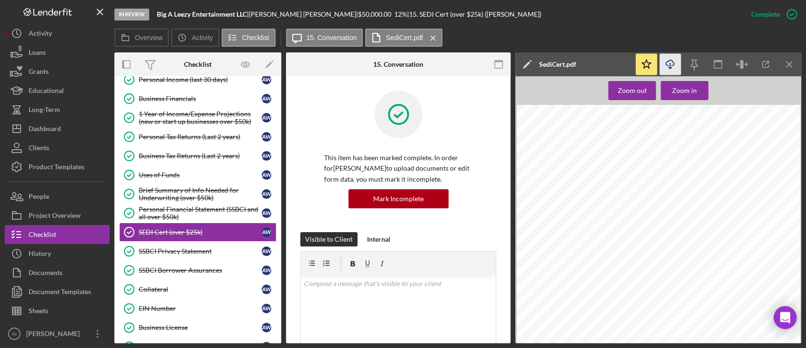
click at [664, 63] on icon "Icon/Download" at bounding box center [670, 64] width 21 height 21
click at [175, 250] on div "SSBCI Privacy Statement" at bounding box center [200, 251] width 123 height 8
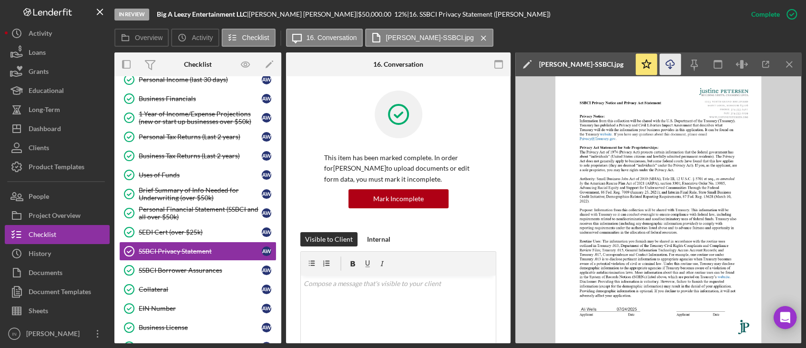
click at [671, 63] on icon "Icon/Download" at bounding box center [670, 64] width 21 height 21
click at [180, 270] on div "SSBCI Borrower Assurances" at bounding box center [200, 270] width 123 height 8
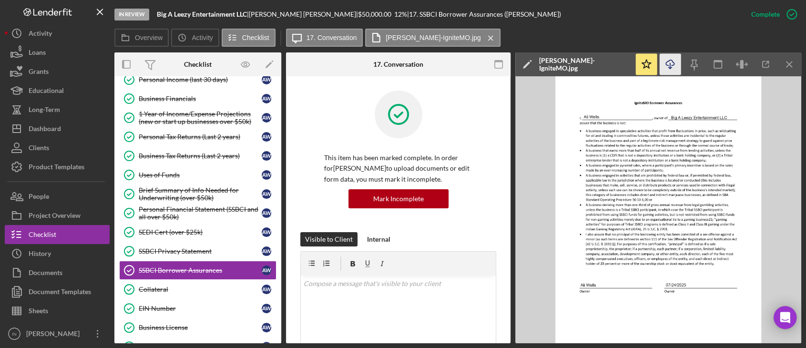
click at [672, 60] on icon "Icon/Download" at bounding box center [670, 64] width 21 height 21
click at [189, 206] on div "Personal Financial Statement (SSBCI and all over $50k)" at bounding box center [200, 212] width 123 height 15
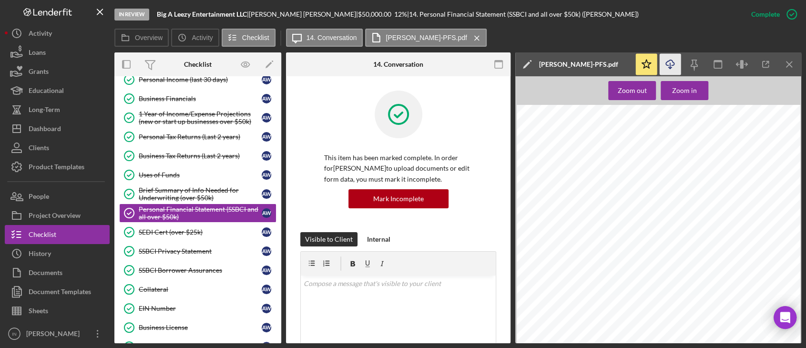
click at [673, 62] on icon "Icon/Download" at bounding box center [670, 64] width 21 height 21
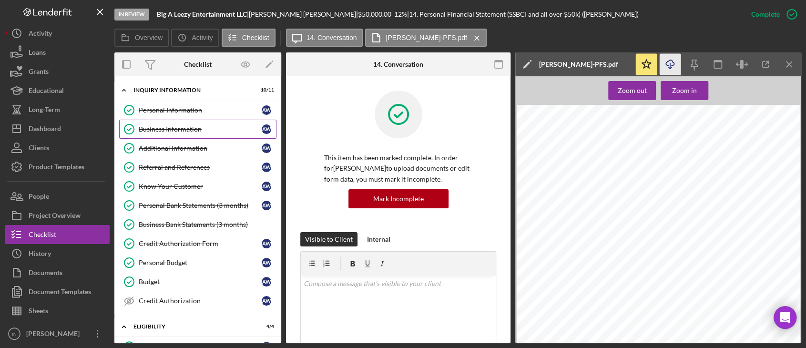
click at [214, 130] on div "Business Information" at bounding box center [200, 129] width 123 height 8
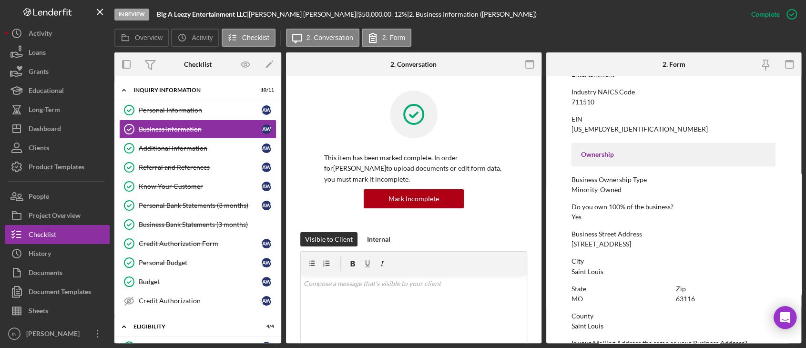
scroll to position [191, 0]
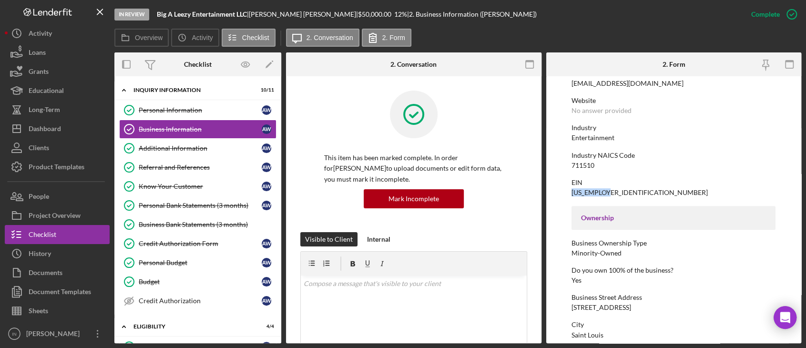
drag, startPoint x: 616, startPoint y: 194, endPoint x: 572, endPoint y: 194, distance: 43.8
click at [572, 194] on div "EIN 33-3948015" at bounding box center [673, 188] width 204 height 18
copy div "33-3948015"
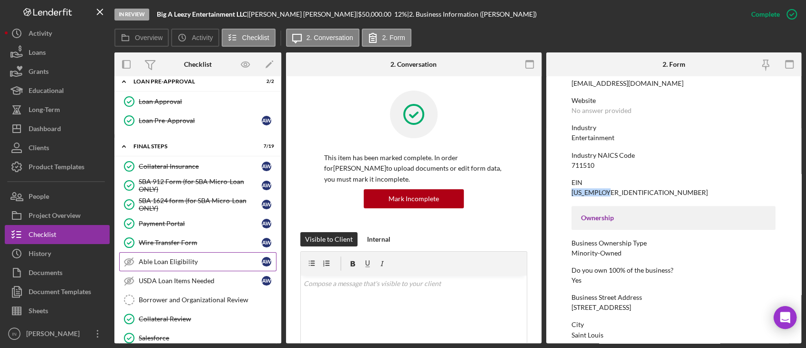
scroll to position [953, 0]
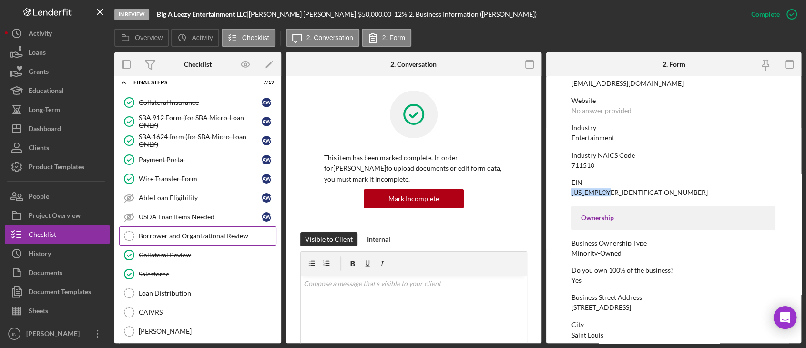
click at [198, 232] on div "Borrower and Organizational Review" at bounding box center [207, 236] width 137 height 8
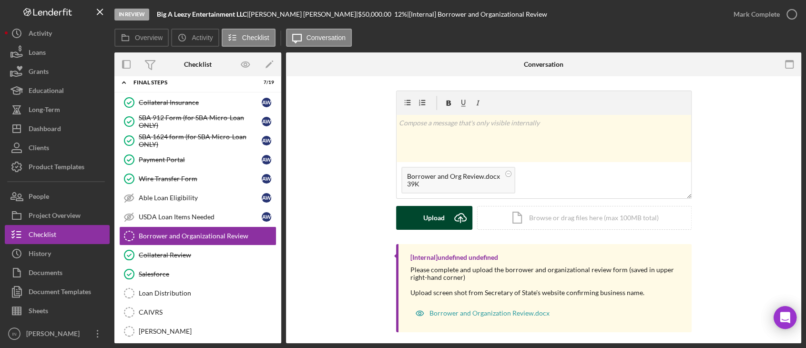
click at [443, 210] on button "Upload Icon/Upload" at bounding box center [434, 218] width 76 height 24
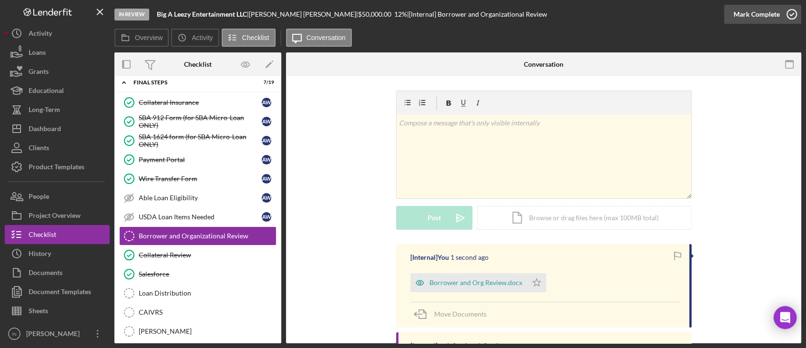
click at [762, 10] on div "Mark Complete" at bounding box center [756, 14] width 46 height 19
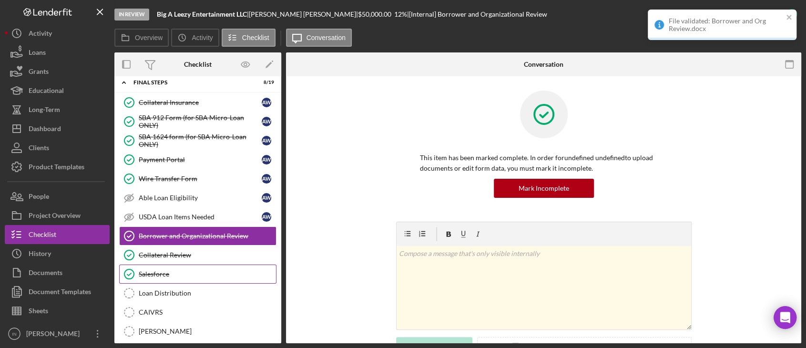
scroll to position [1080, 0]
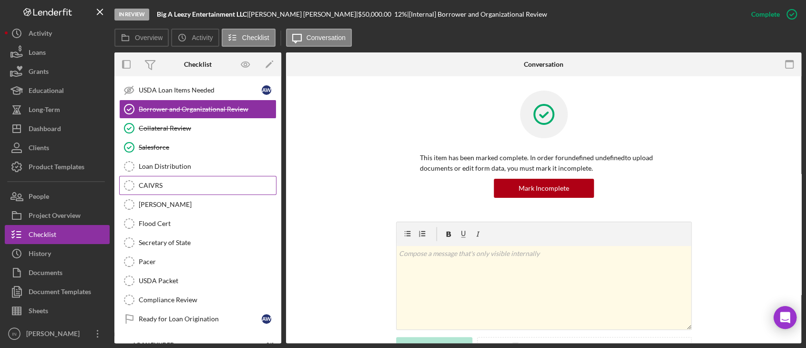
click at [198, 182] on div "CAIVRS" at bounding box center [207, 186] width 137 height 8
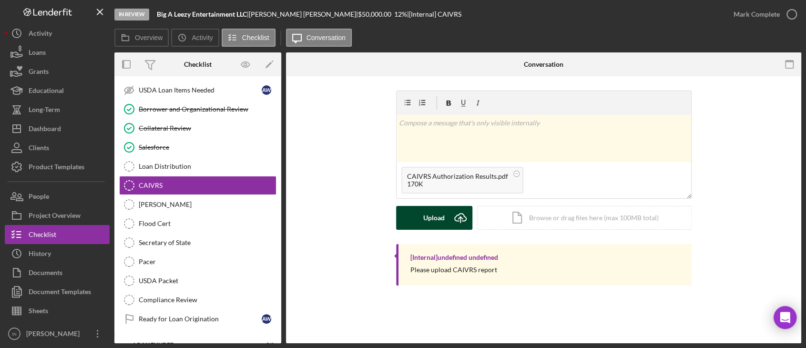
click at [430, 224] on div "Upload" at bounding box center [433, 218] width 21 height 24
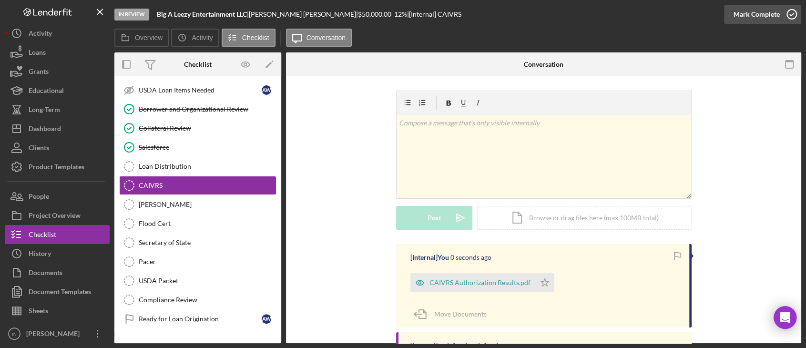
click at [775, 11] on div "Mark Complete" at bounding box center [756, 14] width 46 height 19
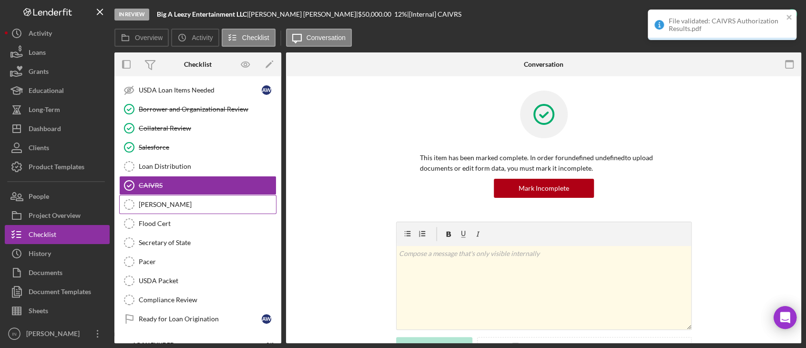
click at [166, 201] on div "[PERSON_NAME]" at bounding box center [207, 205] width 137 height 8
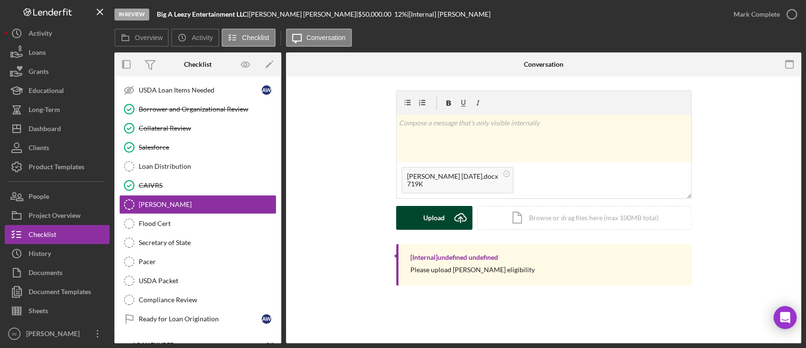
click at [448, 214] on icon "Icon/Upload" at bounding box center [460, 218] width 24 height 24
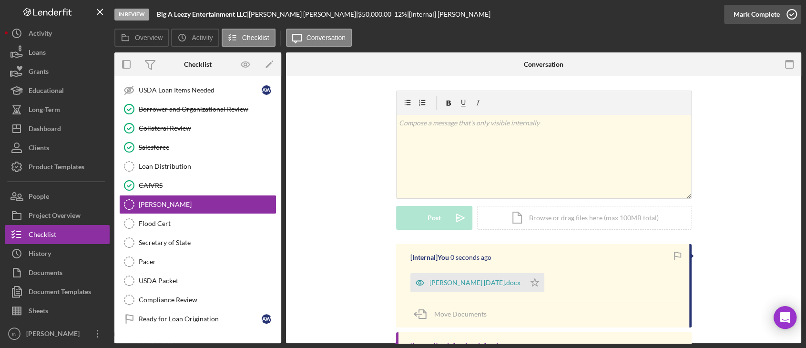
click at [788, 11] on icon "button" at bounding box center [792, 14] width 24 height 24
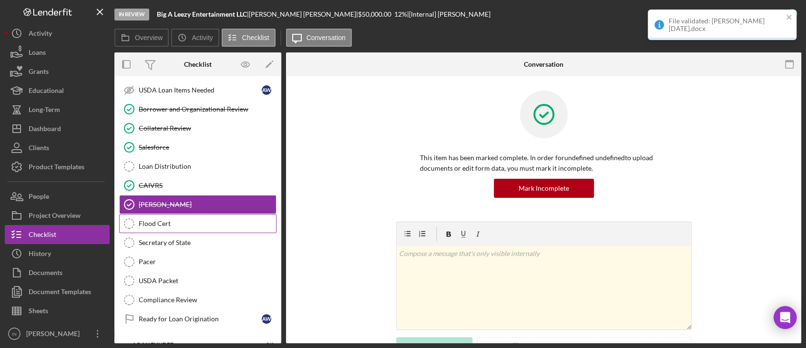
click at [191, 220] on div "Flood Cert" at bounding box center [207, 224] width 137 height 8
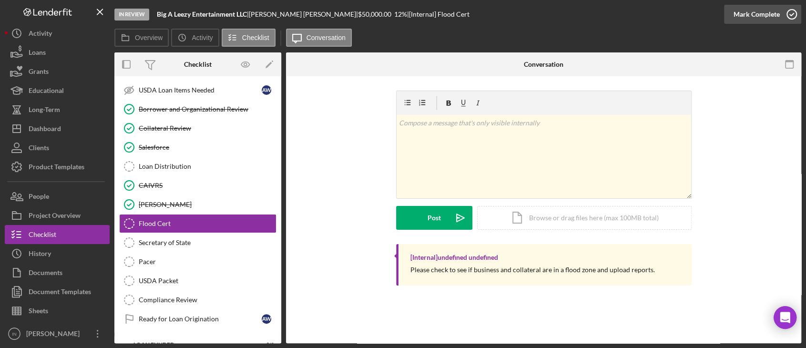
click at [788, 13] on icon "button" at bounding box center [792, 14] width 24 height 24
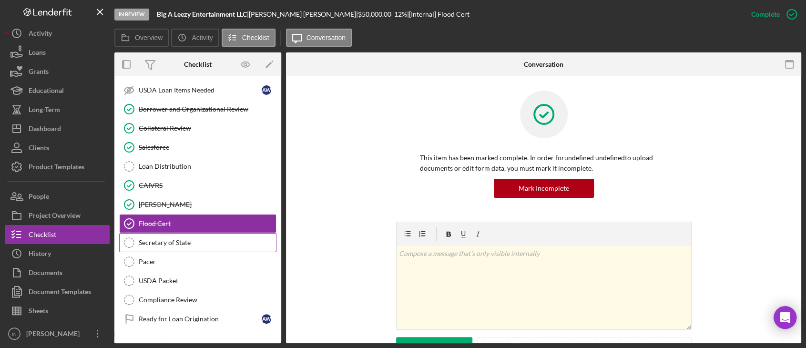
click at [164, 239] on div "Secretary of State" at bounding box center [207, 243] width 137 height 8
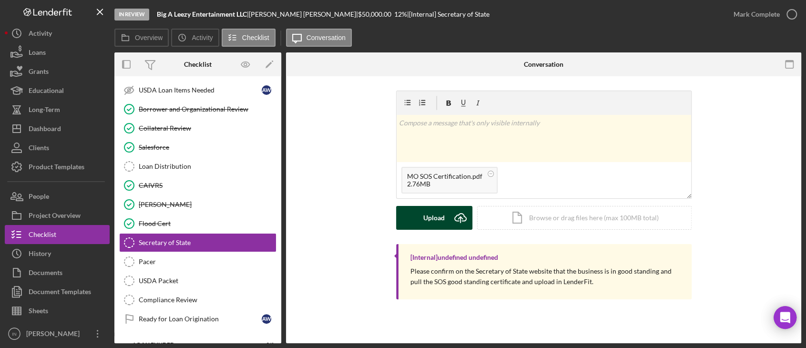
click at [454, 216] on icon "Icon/Upload" at bounding box center [460, 218] width 24 height 24
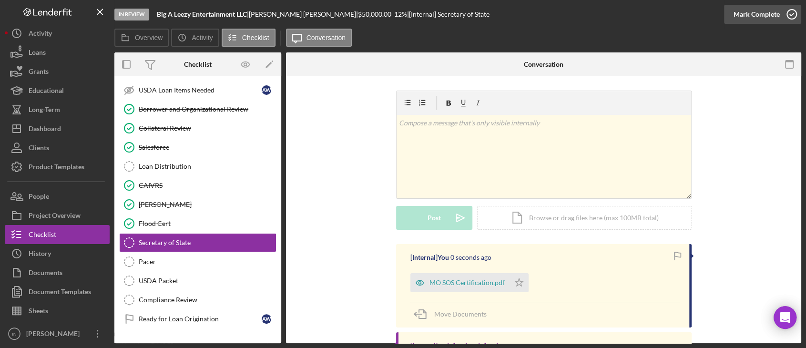
click at [777, 9] on div "Mark Complete" at bounding box center [756, 14] width 46 height 19
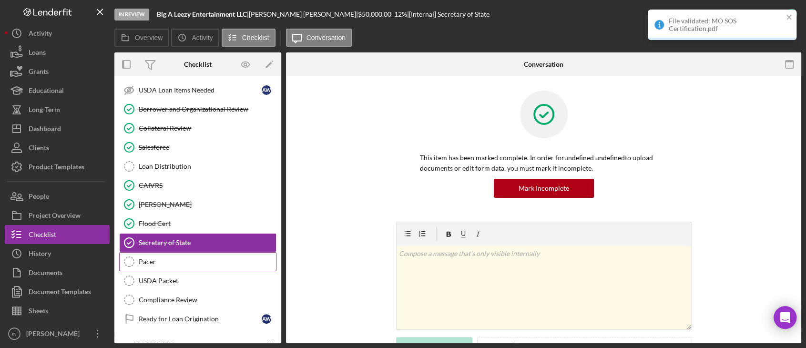
click at [183, 258] on div "Pacer" at bounding box center [207, 262] width 137 height 8
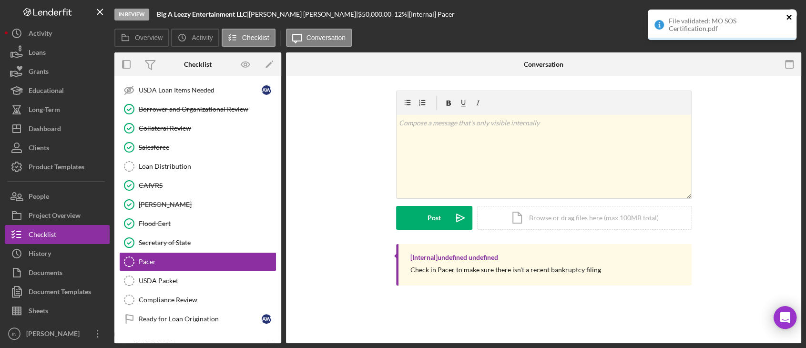
click at [791, 18] on icon "close" at bounding box center [789, 17] width 7 height 8
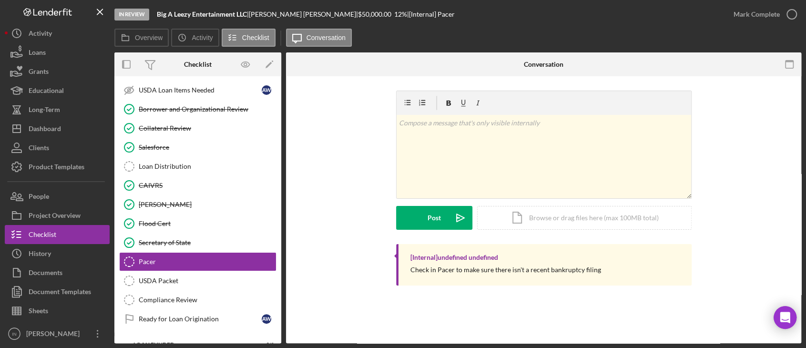
click at [783, 11] on div "File validated: MO SOS Certification.pdf" at bounding box center [722, 10] width 153 height 4
click at [0, 0] on icon "button" at bounding box center [0, 0] width 0 height 0
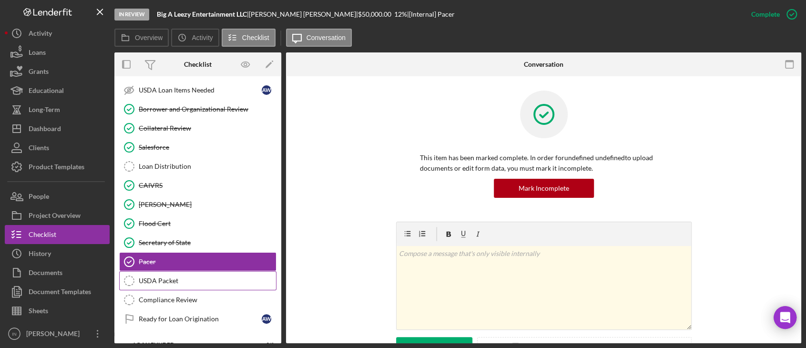
click at [176, 277] on div "USDA Packet" at bounding box center [207, 281] width 137 height 8
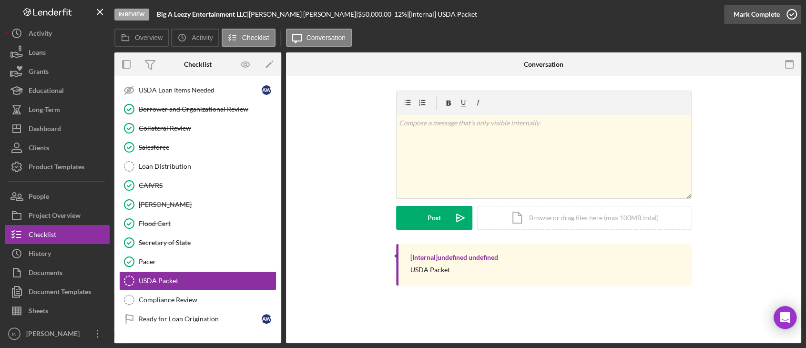
click at [768, 15] on div "Mark Complete" at bounding box center [756, 14] width 46 height 19
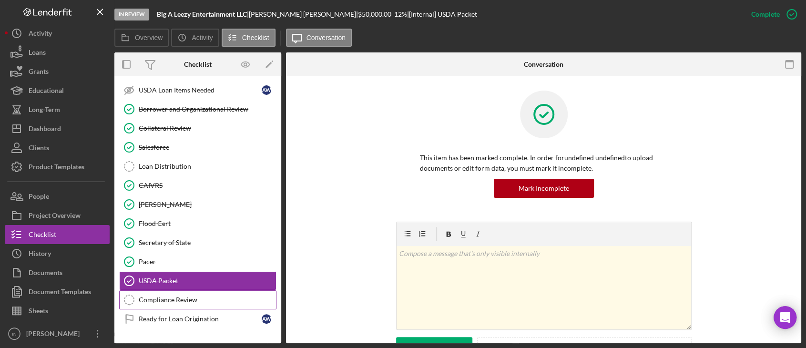
click at [200, 296] on div "Compliance Review" at bounding box center [207, 300] width 137 height 8
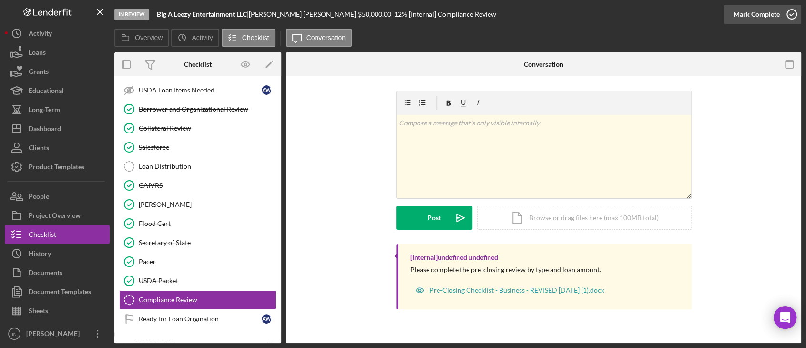
click at [752, 11] on div "Mark Complete" at bounding box center [756, 14] width 46 height 19
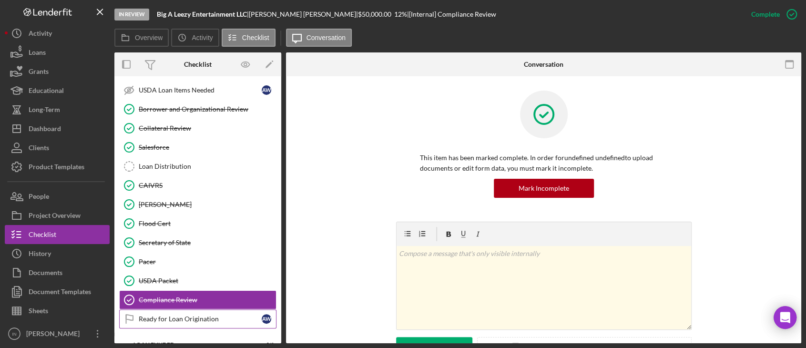
click at [175, 315] on div "Ready for Loan Origination" at bounding box center [200, 319] width 123 height 8
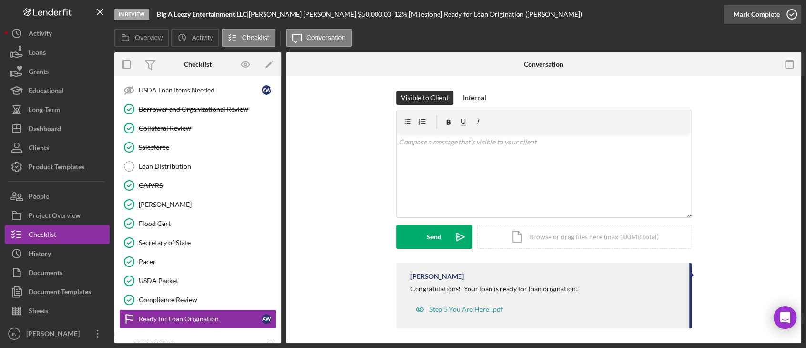
click at [762, 8] on div "Mark Complete" at bounding box center [756, 14] width 46 height 19
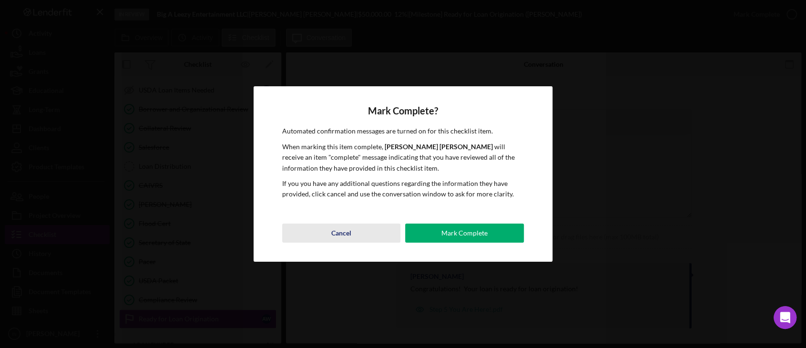
click at [350, 235] on div "Cancel" at bounding box center [341, 233] width 20 height 19
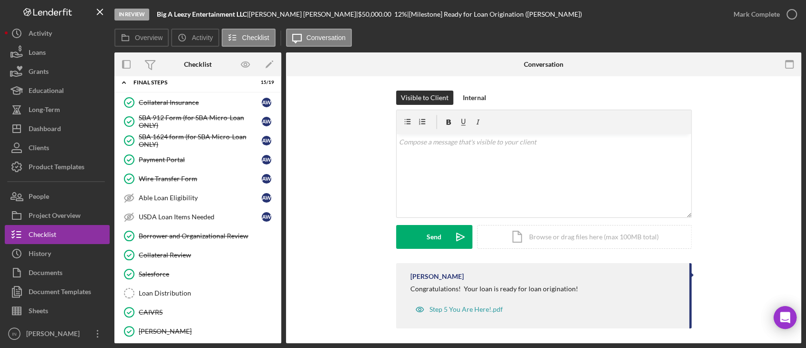
scroll to position [1017, 0]
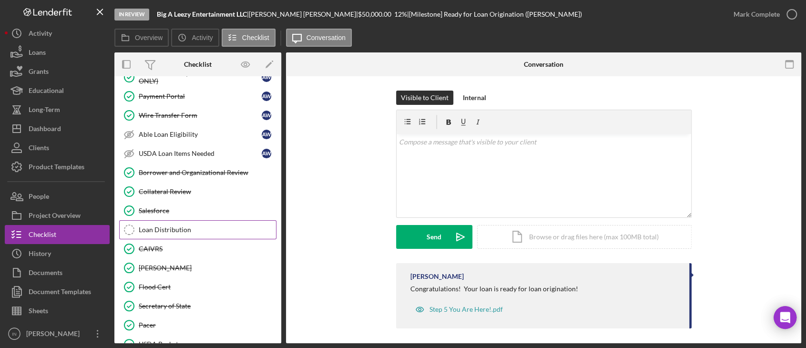
click at [183, 226] on div "Loan Distribution" at bounding box center [207, 230] width 137 height 8
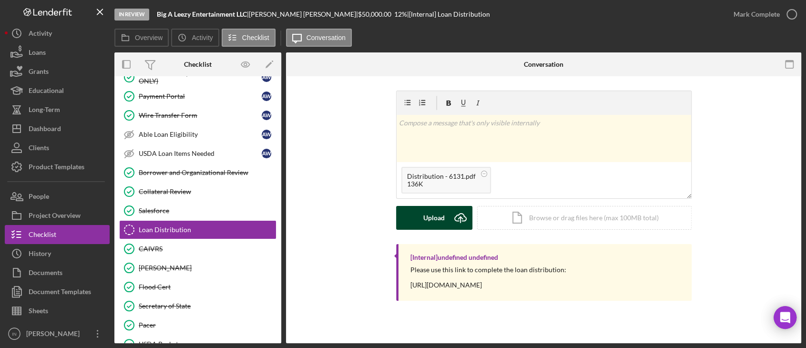
click at [438, 218] on div "Upload" at bounding box center [433, 218] width 21 height 24
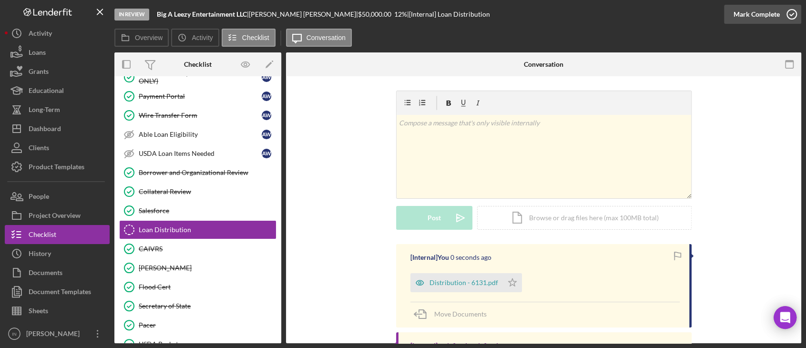
click at [766, 20] on div "Mark Complete" at bounding box center [756, 14] width 46 height 19
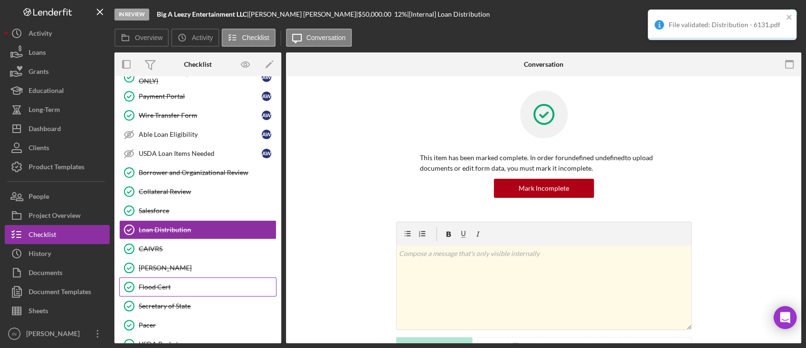
scroll to position [953, 0]
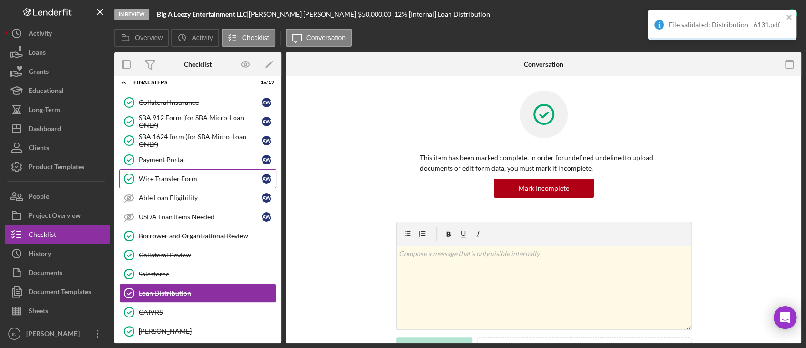
click at [193, 169] on link "Wire Transfer Form Wire Transfer Form A W" at bounding box center [197, 178] width 157 height 19
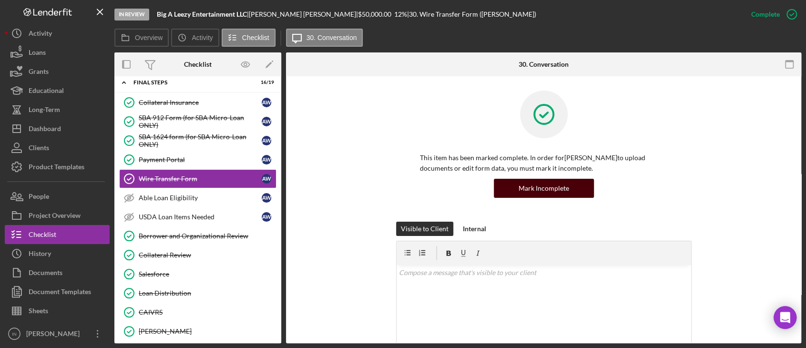
scroll to position [191, 0]
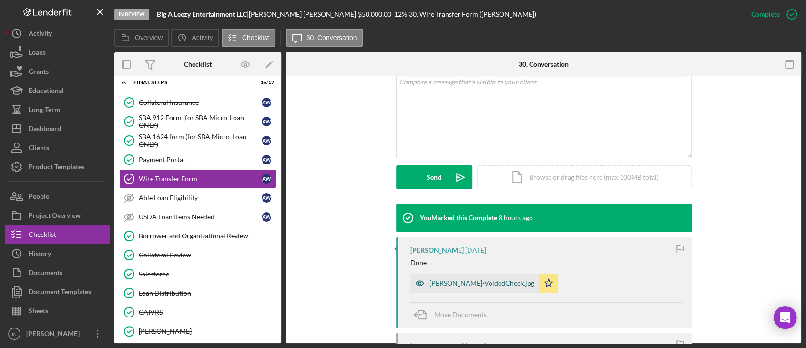
click at [445, 281] on div "Wells-VoidedCheck.jpg" at bounding box center [481, 283] width 105 height 8
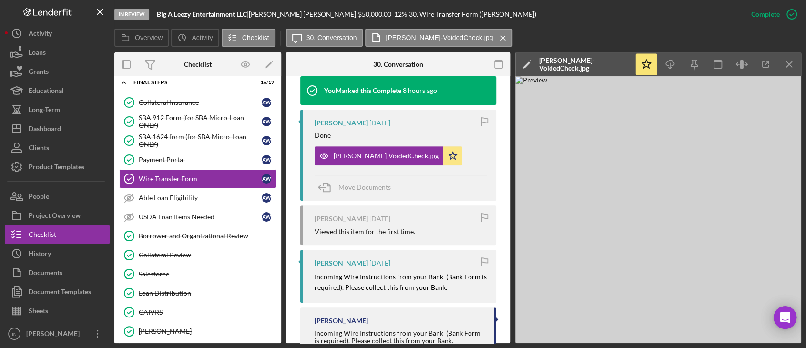
scroll to position [360, 0]
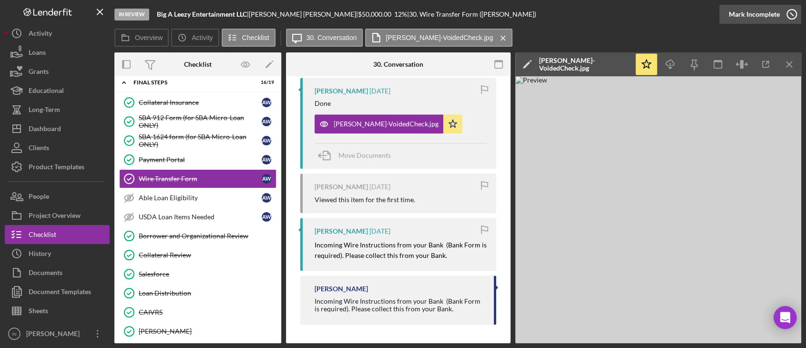
click at [777, 17] on div "Mark Incomplete" at bounding box center [754, 14] width 51 height 19
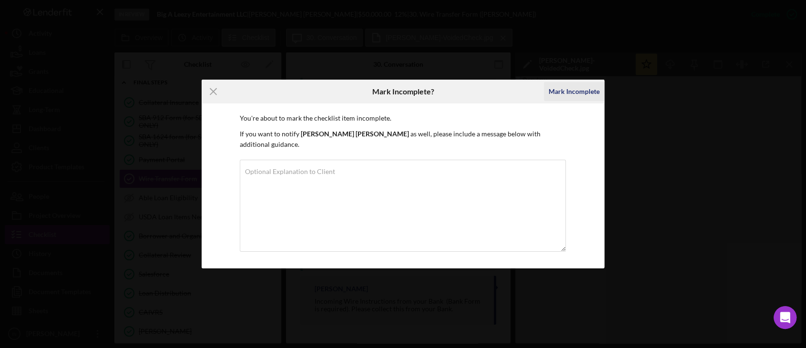
click at [584, 91] on div "Mark Incomplete" at bounding box center [574, 91] width 51 height 19
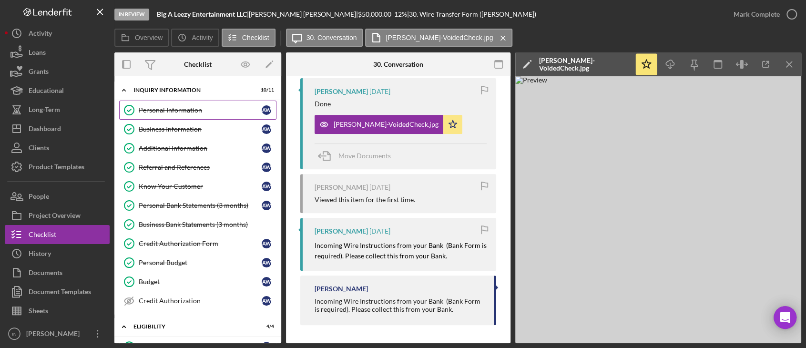
click at [179, 108] on div "Personal Information" at bounding box center [200, 110] width 123 height 8
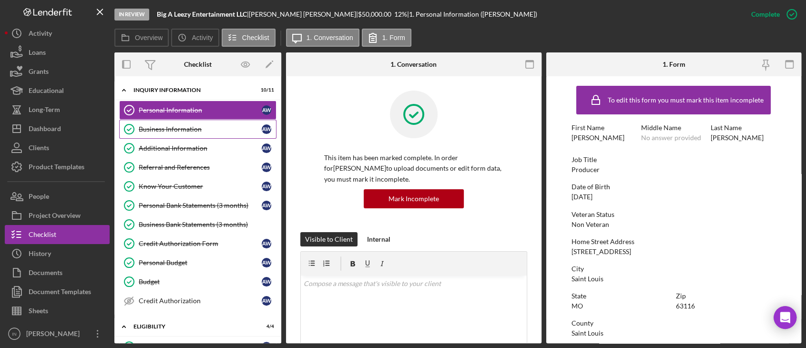
click at [185, 124] on link "Business Information Business Information A W" at bounding box center [197, 129] width 157 height 19
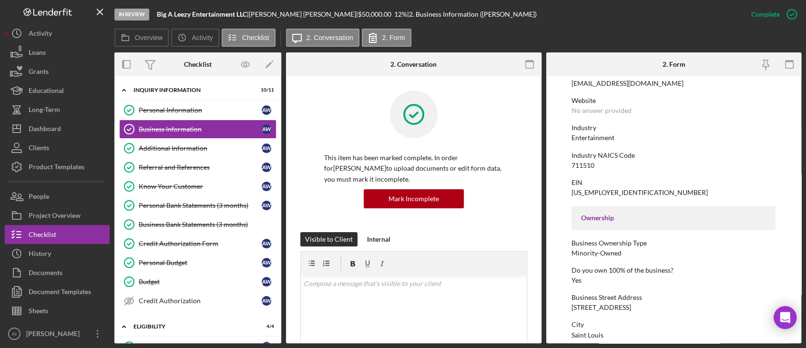
scroll to position [381, 0]
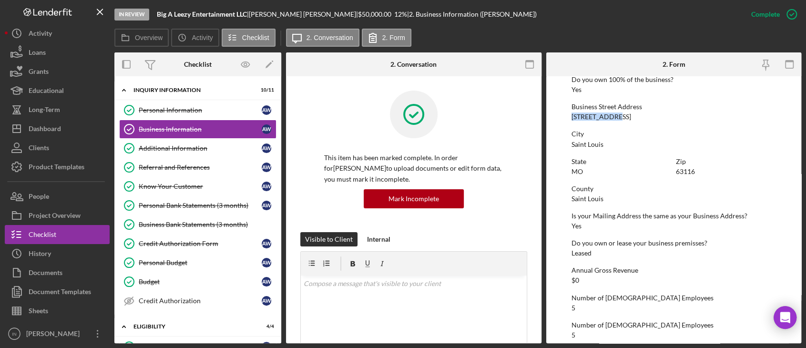
drag, startPoint x: 620, startPoint y: 119, endPoint x: 565, endPoint y: 115, distance: 54.9
click at [565, 115] on form "To edit this form you must mark this item incomplete Business Name Big A Leezy …" at bounding box center [673, 209] width 255 height 267
copy div "4650 Cecil Pl"
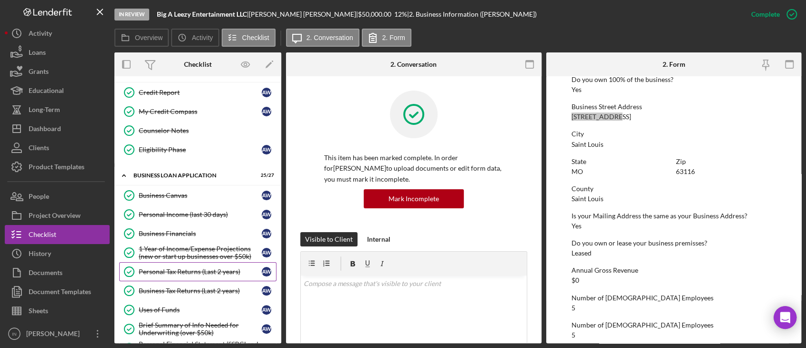
scroll to position [317, 0]
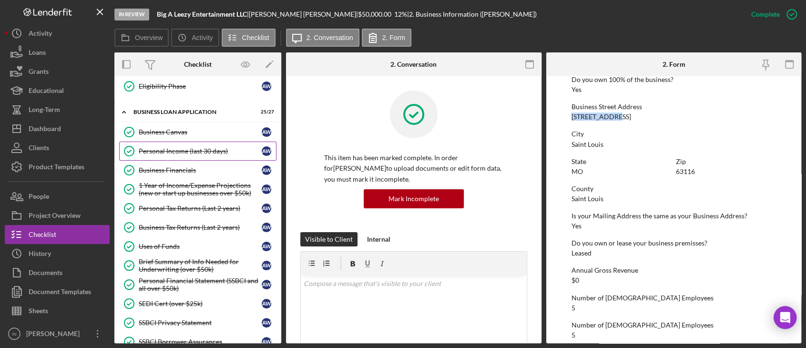
click at [204, 152] on div "Personal Income (last 30 days)" at bounding box center [200, 151] width 123 height 8
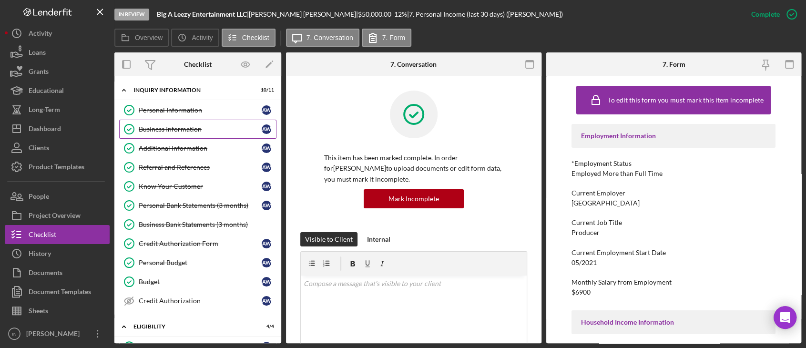
click at [188, 125] on div "Business Information" at bounding box center [200, 129] width 123 height 8
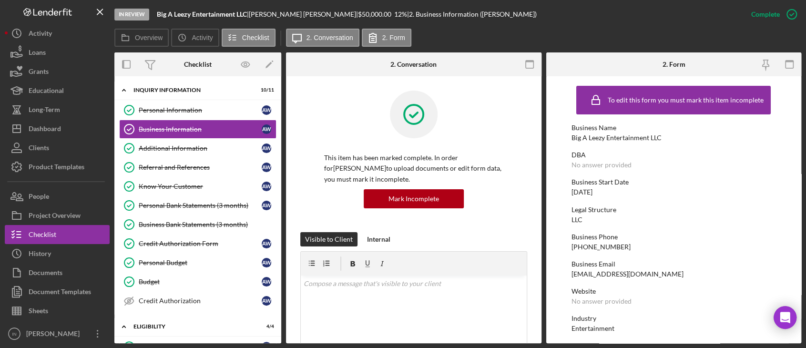
scroll to position [127, 0]
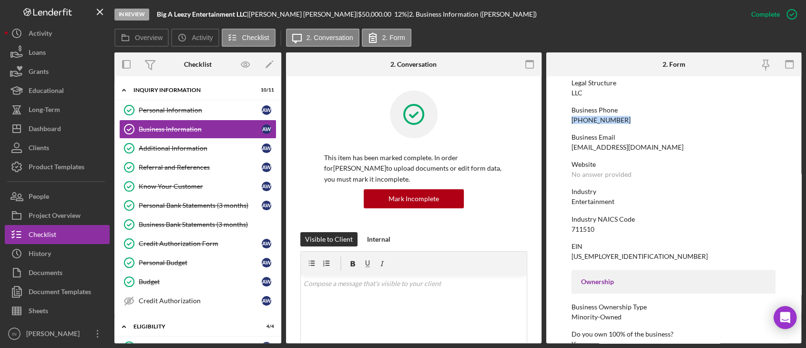
drag, startPoint x: 613, startPoint y: 118, endPoint x: 570, endPoint y: 118, distance: 43.4
click at [570, 118] on form "To edit this form you must mark this item incomplete Business Name Big A Leezy …" at bounding box center [673, 209] width 255 height 267
copy div "(314) 240-9339"
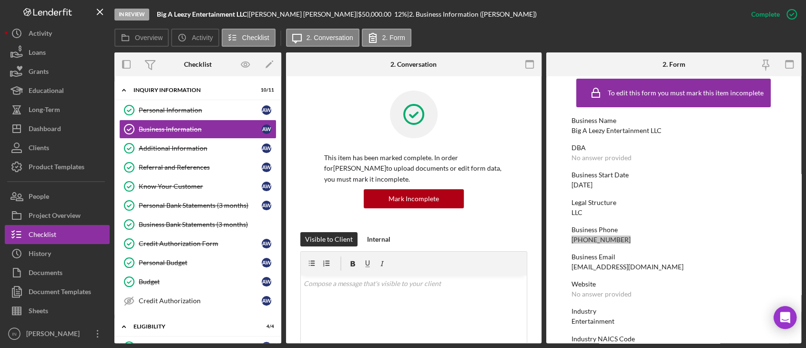
scroll to position [71, 0]
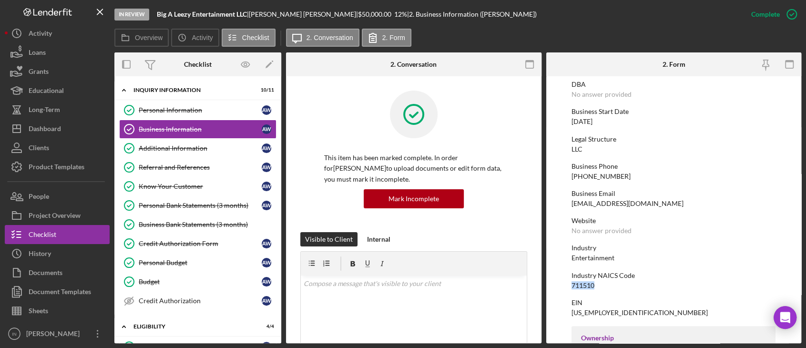
drag, startPoint x: 598, startPoint y: 283, endPoint x: 570, endPoint y: 285, distance: 27.7
click at [570, 285] on form "To edit this form you must mark this item incomplete Business Name Big A Leezy …" at bounding box center [673, 209] width 255 height 267
copy div "711510"
click at [211, 142] on link "Additional Information Additional Information A W" at bounding box center [197, 148] width 157 height 19
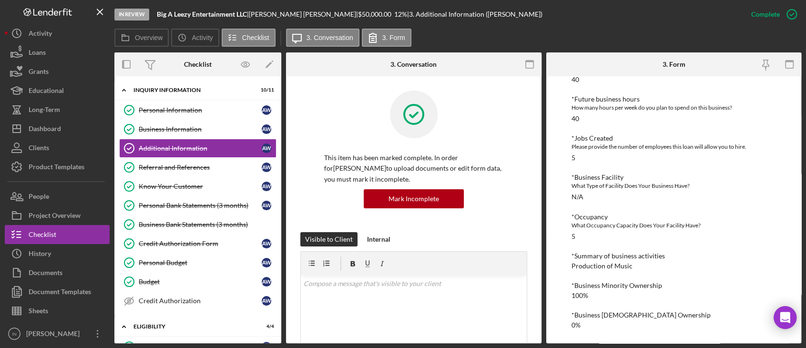
scroll to position [317, 0]
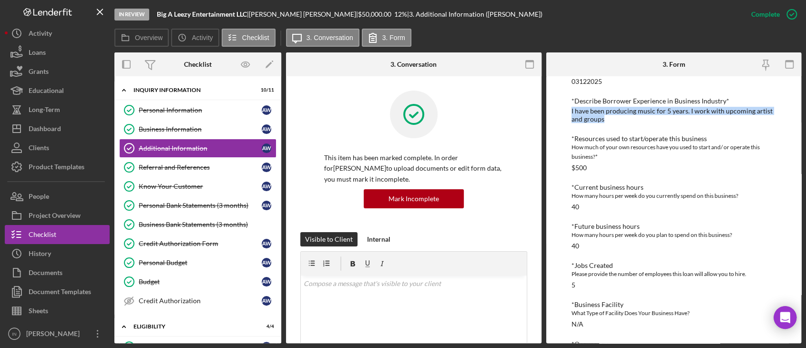
drag, startPoint x: 614, startPoint y: 122, endPoint x: 567, endPoint y: 109, distance: 49.2
click at [567, 109] on div "To edit this form you must mark this item incomplete Personal Information *Mobi…" at bounding box center [673, 209] width 255 height 267
copy div "I have been producing music for 5 years. I work with upcoming artist and groups"
click at [186, 125] on div "Business Information" at bounding box center [200, 129] width 123 height 8
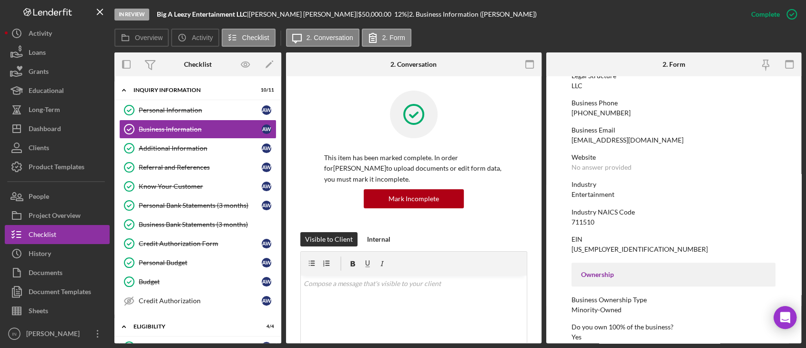
scroll to position [71, 0]
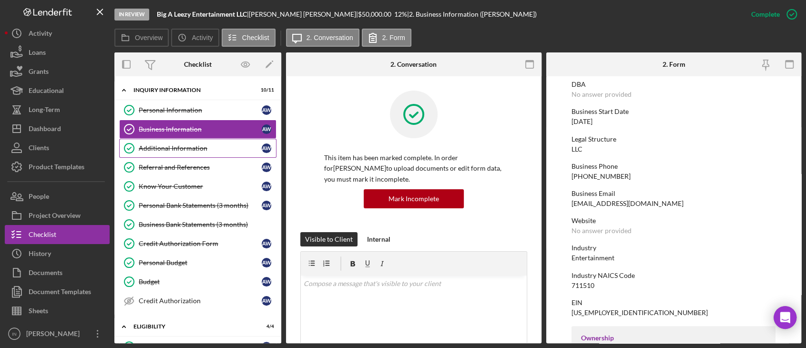
click at [154, 149] on div "Additional Information" at bounding box center [200, 148] width 123 height 8
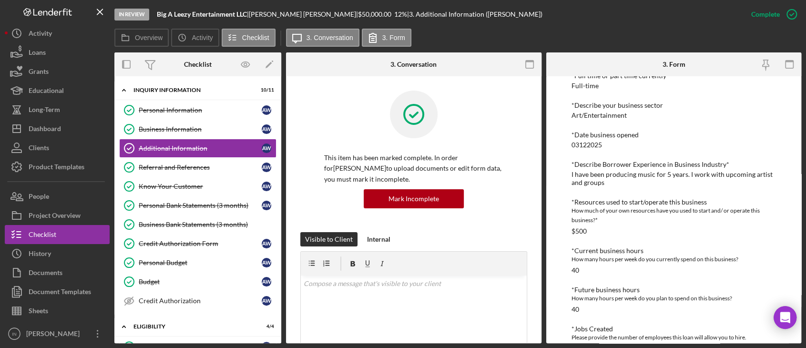
scroll to position [127, 0]
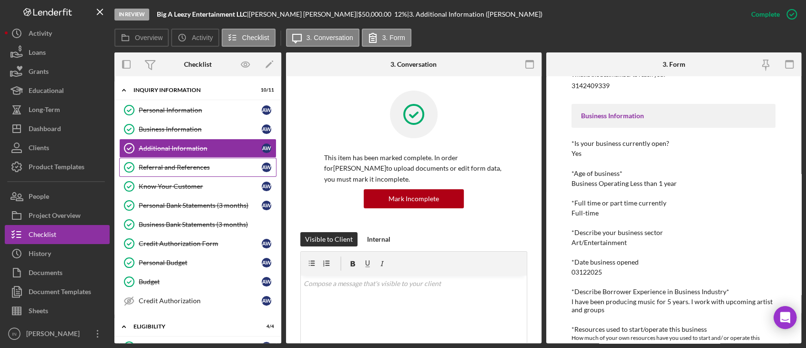
click at [146, 169] on div "Referral and References" at bounding box center [200, 167] width 123 height 8
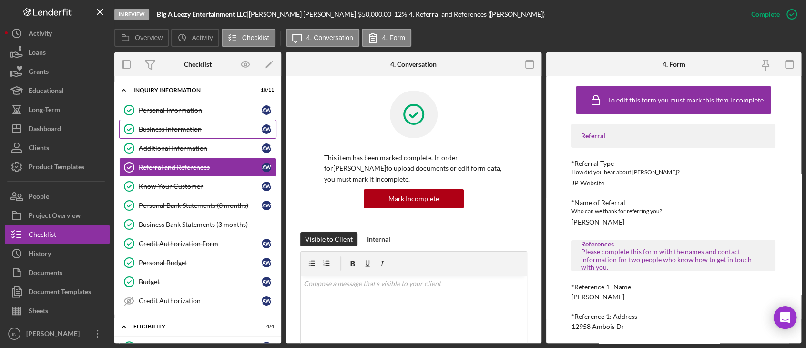
click at [173, 130] on div "Business Information" at bounding box center [200, 129] width 123 height 8
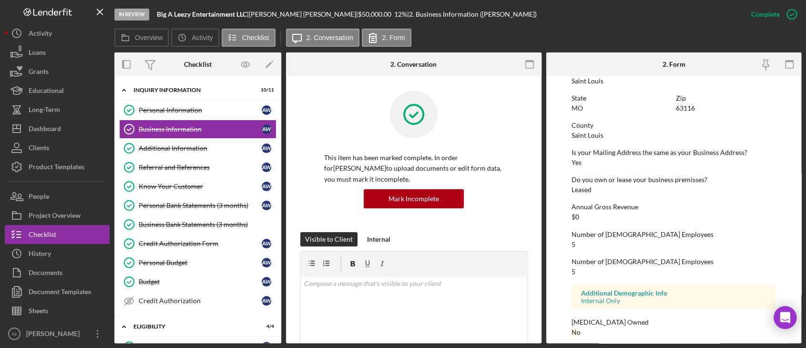
scroll to position [452, 0]
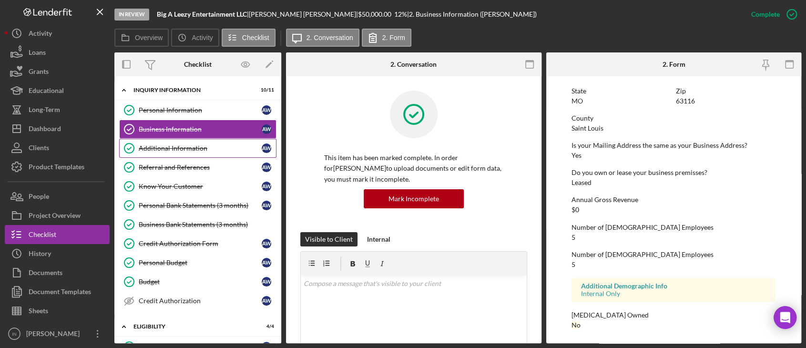
click at [168, 147] on div "Additional Information" at bounding box center [200, 148] width 123 height 8
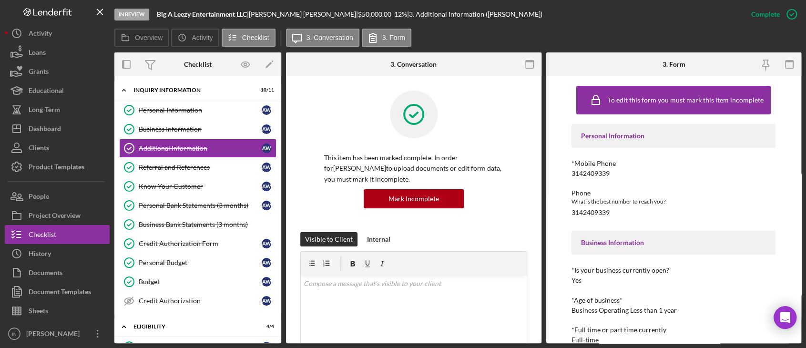
scroll to position [127, 0]
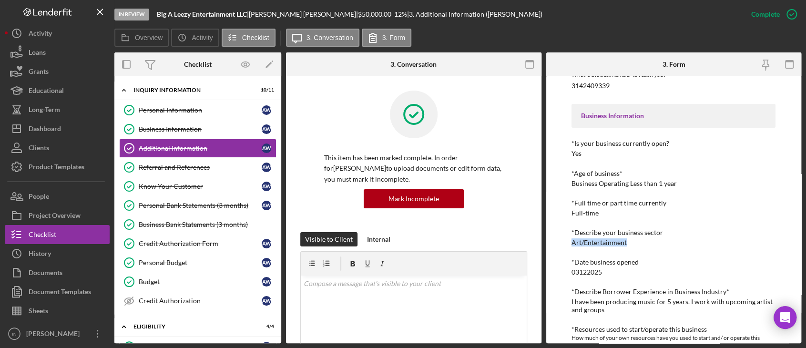
drag, startPoint x: 643, startPoint y: 240, endPoint x: 551, endPoint y: 245, distance: 91.7
click at [551, 245] on div "To edit this form you must mark this item incomplete Personal Information *Mobi…" at bounding box center [673, 209] width 255 height 267
copy div "Art/Entertainment"
